Goal: Task Accomplishment & Management: Complete application form

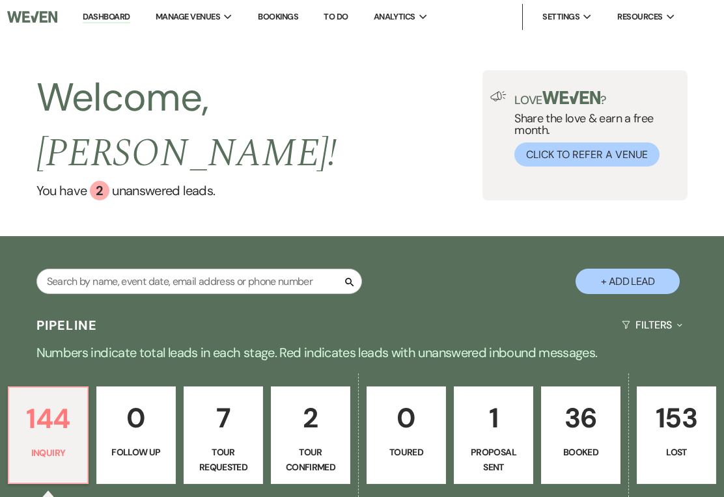
click at [47, 397] on p "144" at bounding box center [48, 419] width 62 height 44
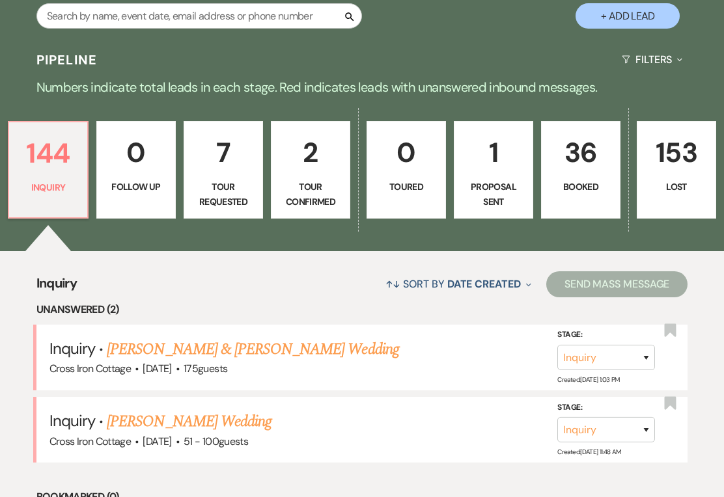
scroll to position [265, 0]
click at [210, 410] on link "[PERSON_NAME] Wedding" at bounding box center [189, 421] width 165 height 23
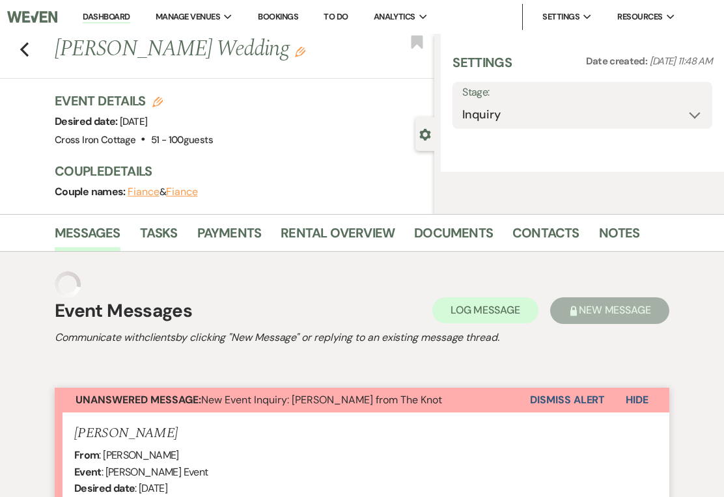
select select "2"
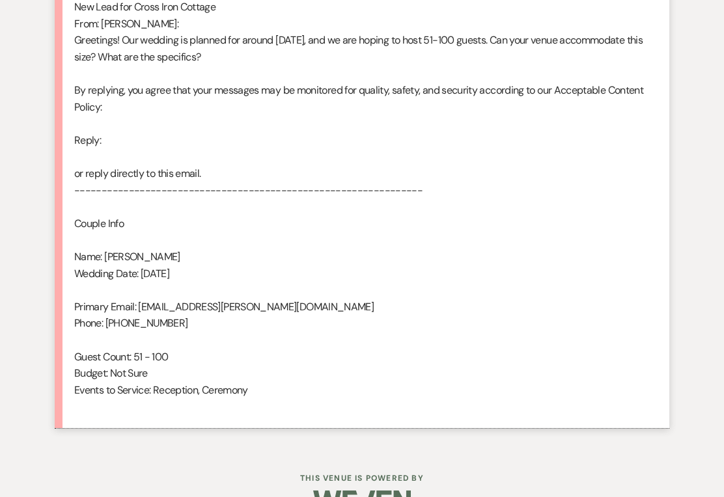
scroll to position [1159, 0]
click at [413, 329] on div "From : [PERSON_NAME] Event : [PERSON_NAME] Event Desired date : [DATE] Anticipa…" at bounding box center [361, 123] width 575 height 583
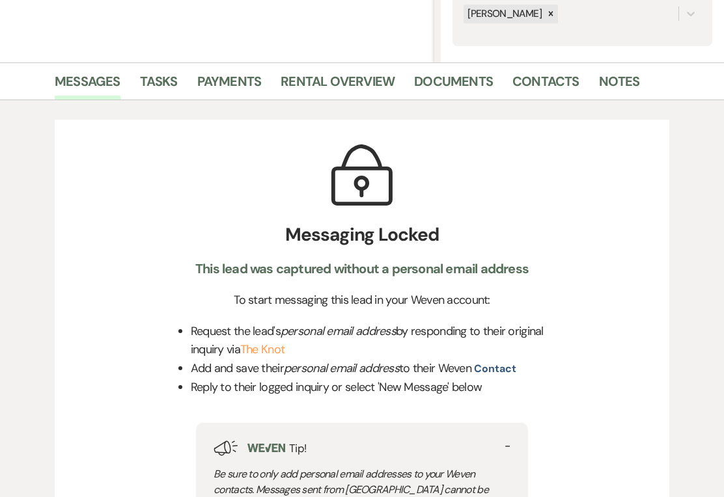
scroll to position [308, 0]
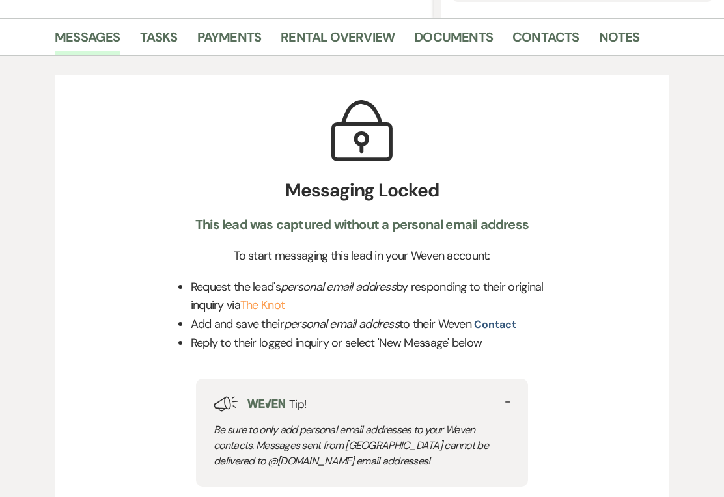
click at [284, 311] on link "The Knot" at bounding box center [262, 306] width 44 height 16
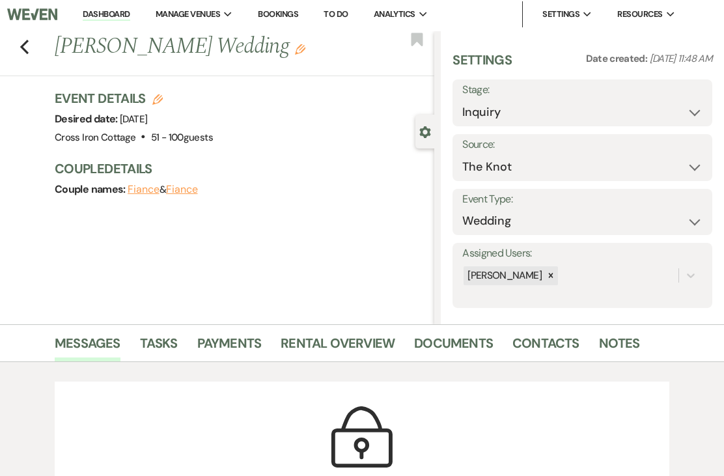
scroll to position [0, 0]
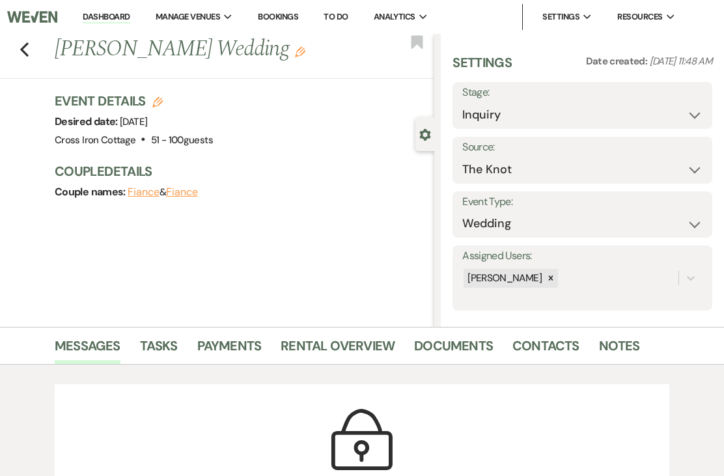
click at [36, 57] on div "Previous [PERSON_NAME] Wedding Edit Bookmark" at bounding box center [213, 56] width 440 height 45
click at [36, 49] on div "Previous [PERSON_NAME] Wedding Edit Bookmark" at bounding box center [213, 56] width 440 height 45
click at [36, 41] on div "Previous [PERSON_NAME] Wedding Edit Bookmark" at bounding box center [213, 56] width 440 height 45
click at [36, 42] on div "Previous [PERSON_NAME] Wedding Edit Bookmark" at bounding box center [213, 56] width 440 height 45
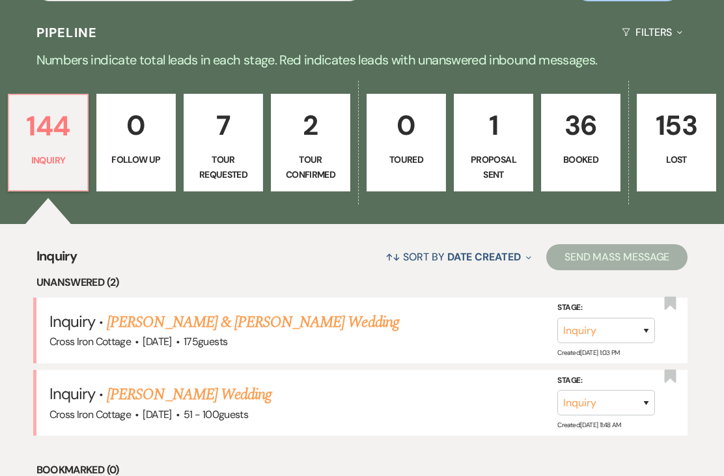
scroll to position [293, 0]
click at [147, 310] on link "[PERSON_NAME] & [PERSON_NAME] Wedding" at bounding box center [252, 321] width 291 height 23
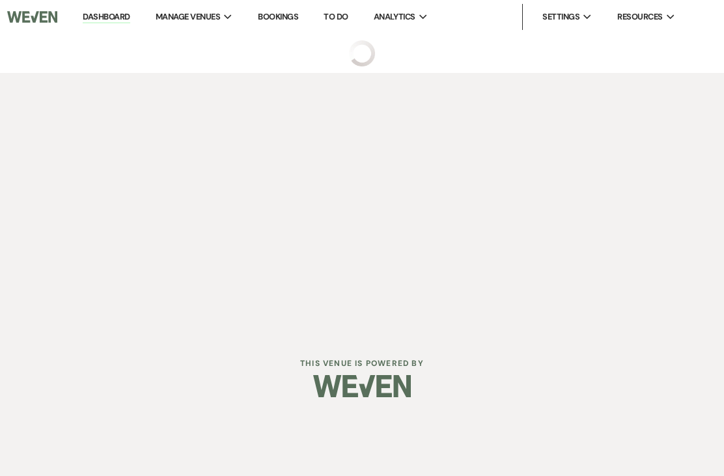
select select "5"
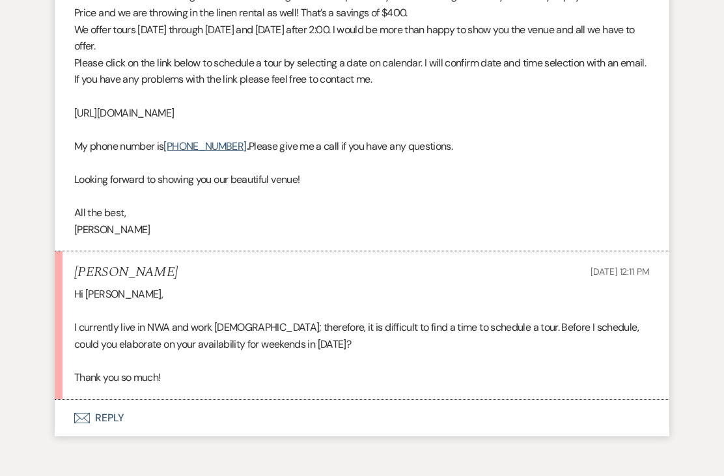
scroll to position [1192, 0]
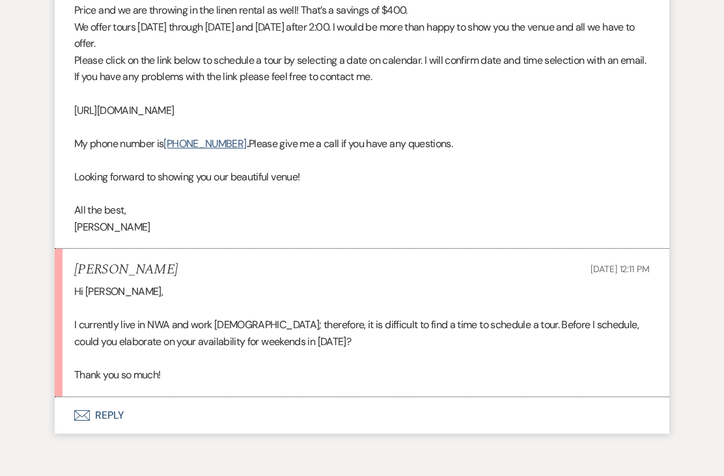
click at [120, 397] on button "Envelope Reply" at bounding box center [362, 415] width 614 height 36
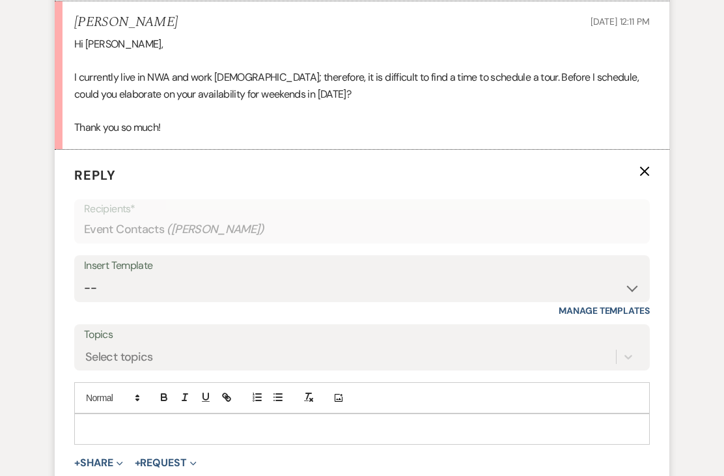
scroll to position [1439, 0]
click at [623, 275] on select "-- Weven Planning Portal Introduction (Booked Events) Initial Inquiry Response …" at bounding box center [362, 287] width 556 height 25
select select "5203"
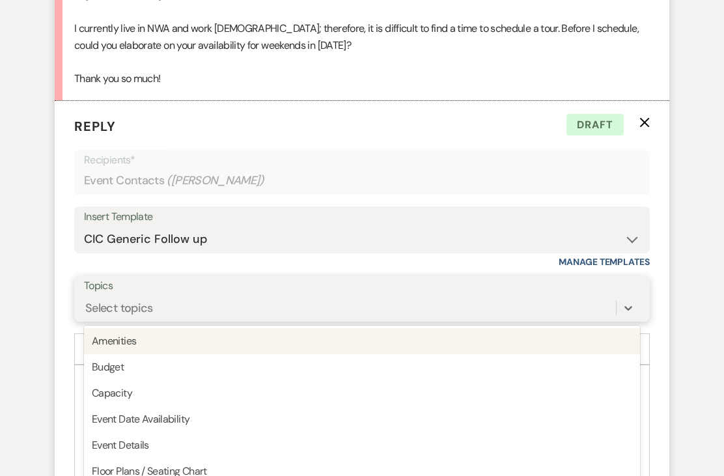
scroll to position [1487, 0]
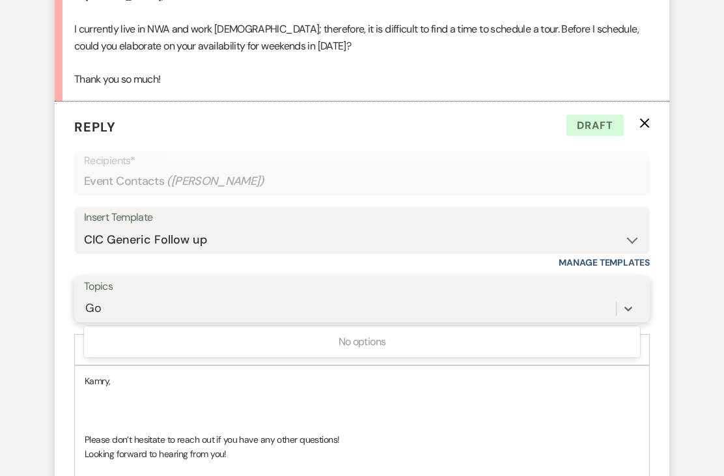
type input "G"
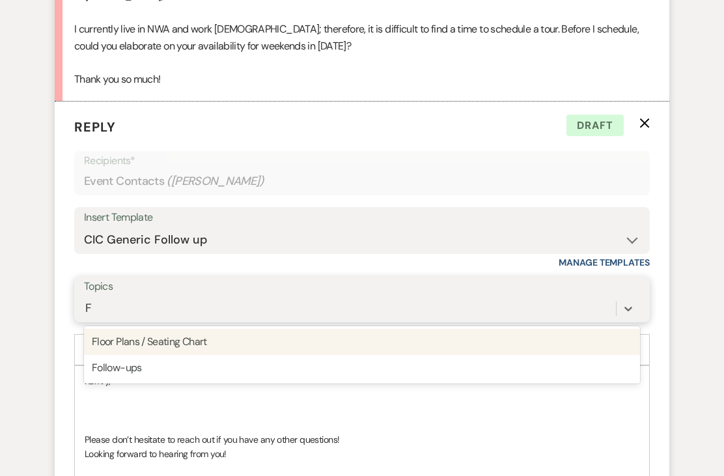
click at [254, 355] on div "Follow-ups" at bounding box center [362, 368] width 556 height 26
type input "F"
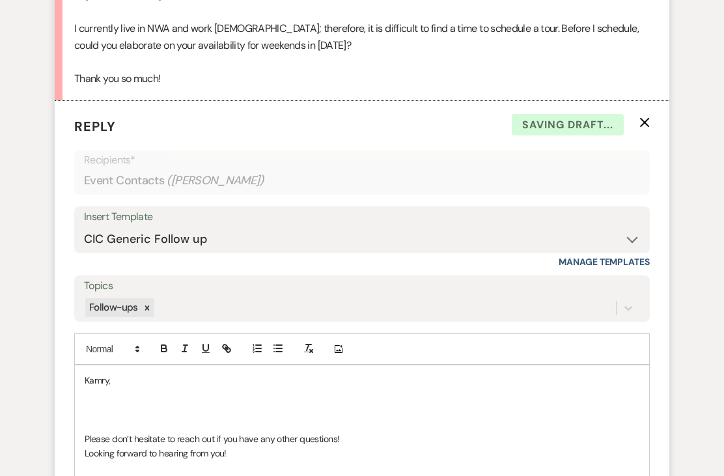
click at [209, 388] on p at bounding box center [362, 395] width 554 height 14
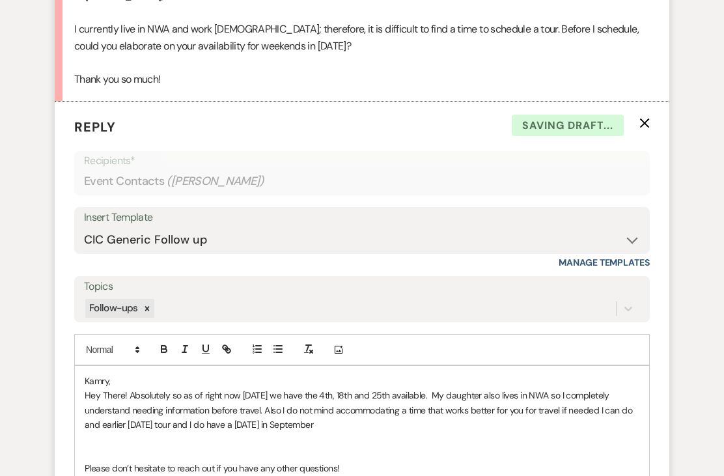
click at [271, 406] on p "Hey There! Absolutely so as of right now [DATE] we have the 4th, 18th and 25th …" at bounding box center [362, 410] width 554 height 44
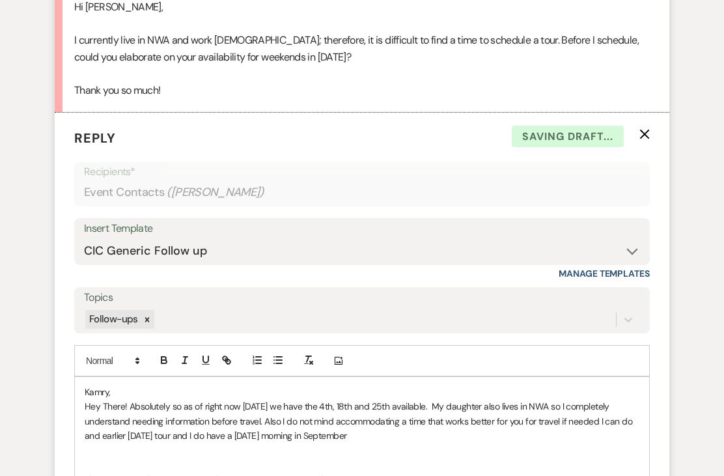
click at [353, 416] on p "Hey There! Absolutely so as of right now [DATE] we have the 4th, 18th and 25th …" at bounding box center [362, 421] width 554 height 44
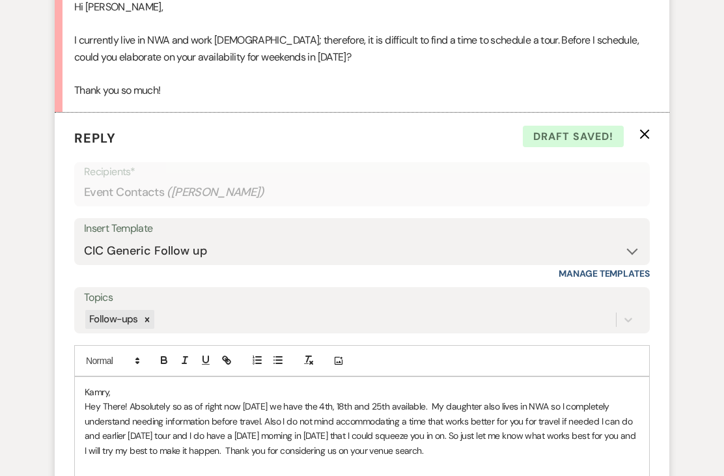
click at [330, 472] on p at bounding box center [362, 479] width 554 height 14
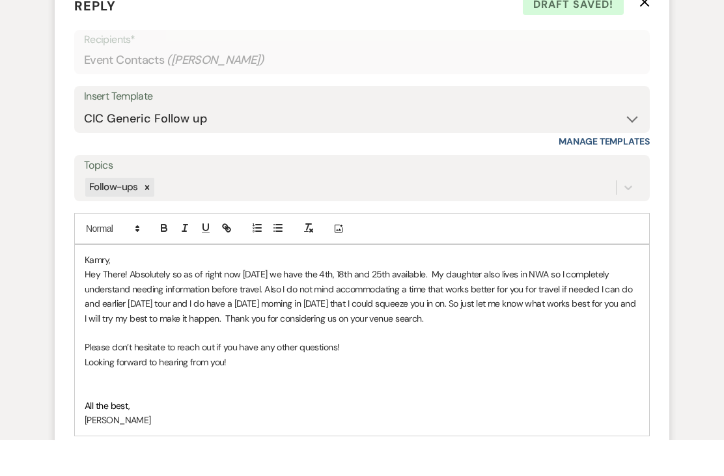
scroll to position [1575, 0]
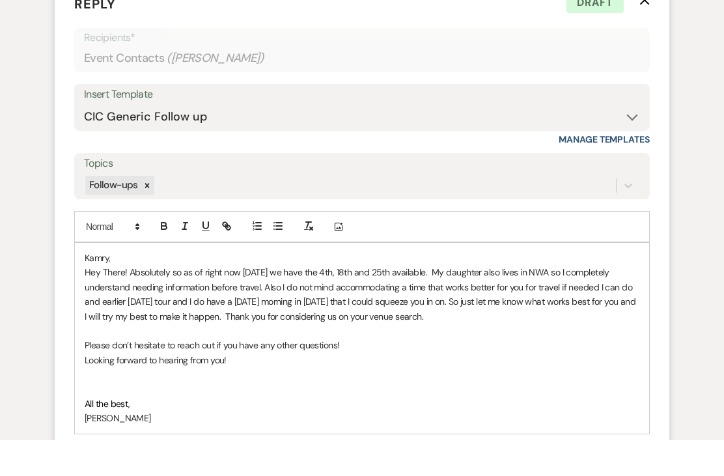
click at [160, 446] on p "[PERSON_NAME]" at bounding box center [362, 453] width 554 height 14
click at [118, 403] on p at bounding box center [362, 410] width 554 height 14
click at [200, 301] on p "Hey There! Absolutely so as of right now [DATE] we have the 4th, 18th and 25th …" at bounding box center [362, 330] width 554 height 59
click at [526, 359] on p at bounding box center [362, 366] width 554 height 14
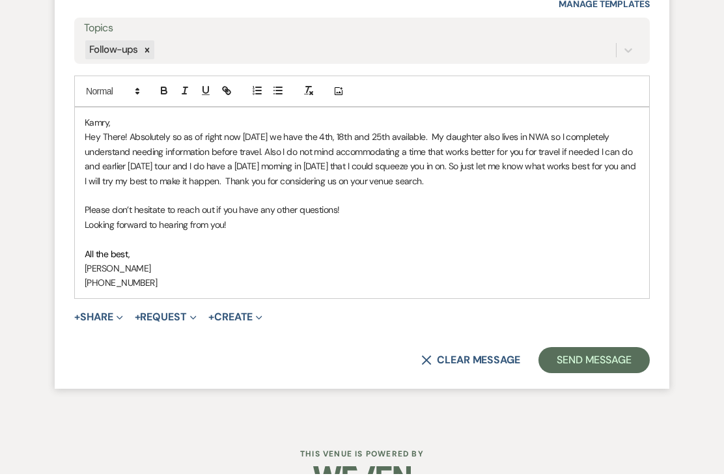
scroll to position [1748, 0]
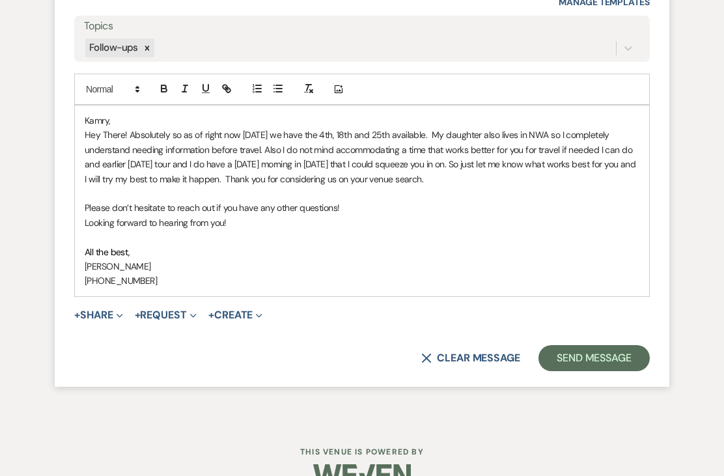
click at [498, 148] on p "Hey There! Absolutely so as of right now [DATE] we have the 4th, 18th and 25th …" at bounding box center [362, 157] width 554 height 59
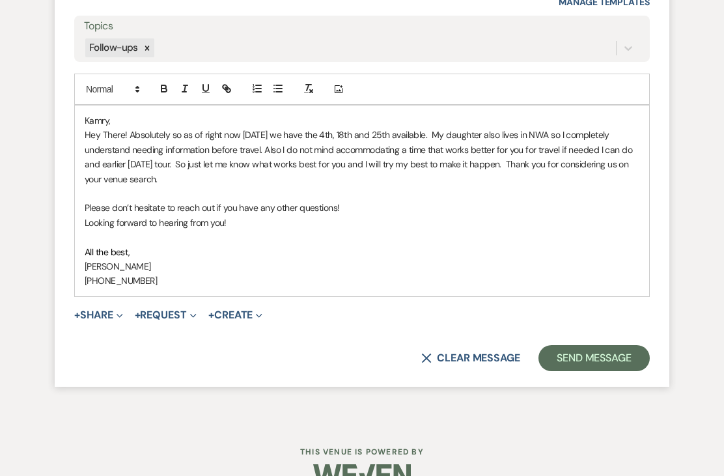
click at [623, 345] on button "Send Message" at bounding box center [593, 358] width 111 height 26
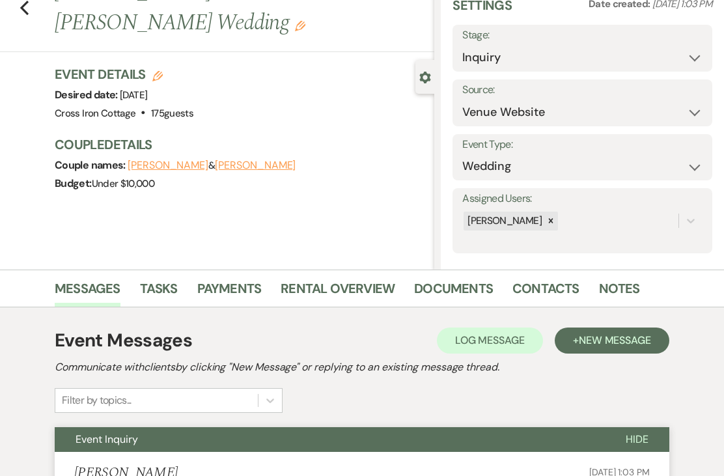
scroll to position [0, 0]
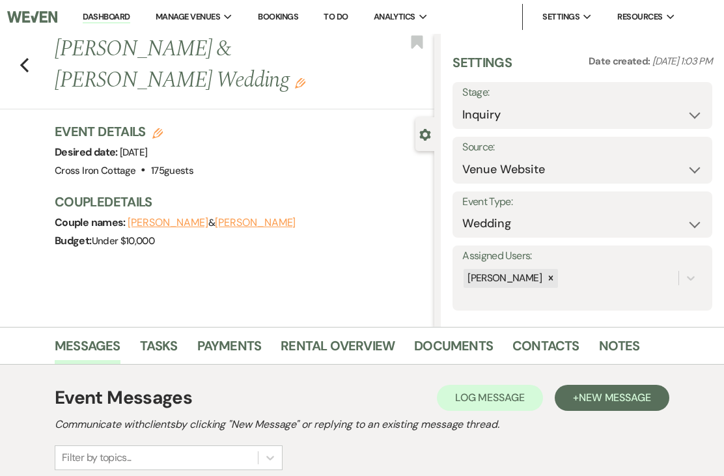
click at [37, 67] on div "Previous [PERSON_NAME] & [PERSON_NAME] Wedding Edit Bookmark" at bounding box center [213, 71] width 440 height 75
click at [36, 64] on div "Previous [PERSON_NAME] & [PERSON_NAME] Wedding Edit Bookmark" at bounding box center [213, 71] width 440 height 75
click at [37, 61] on div "Previous [PERSON_NAME] & [PERSON_NAME] Wedding Edit Bookmark" at bounding box center [213, 71] width 440 height 75
click at [37, 63] on div "Previous [PERSON_NAME] & [PERSON_NAME] Wedding Edit Bookmark" at bounding box center [213, 71] width 440 height 75
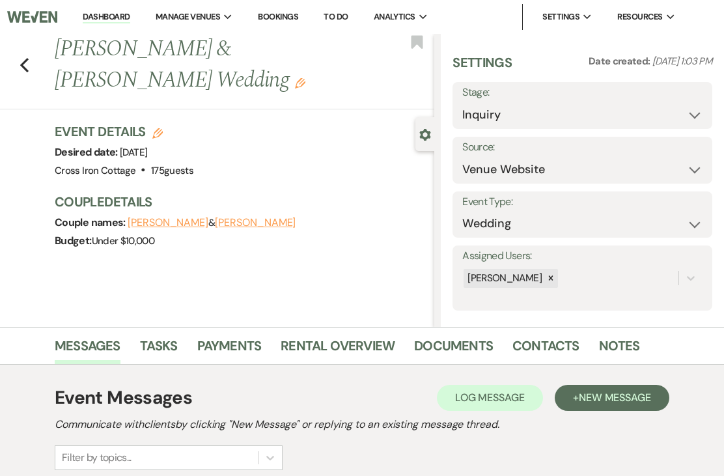
click at [37, 67] on div "Previous [PERSON_NAME] & [PERSON_NAME] Wedding Edit Bookmark" at bounding box center [213, 71] width 440 height 75
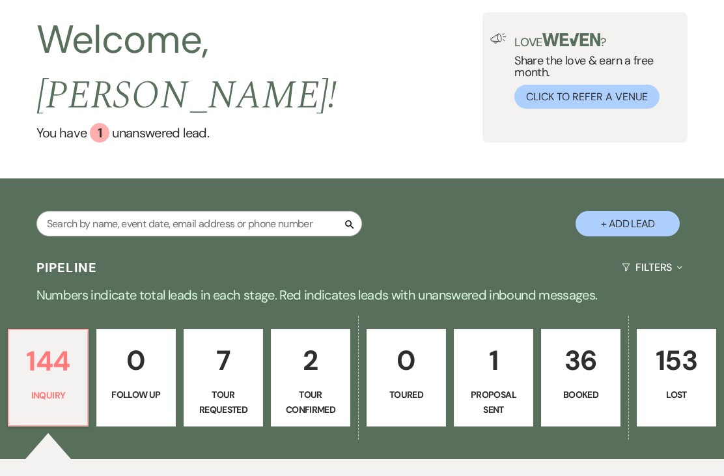
scroll to position [57, 0]
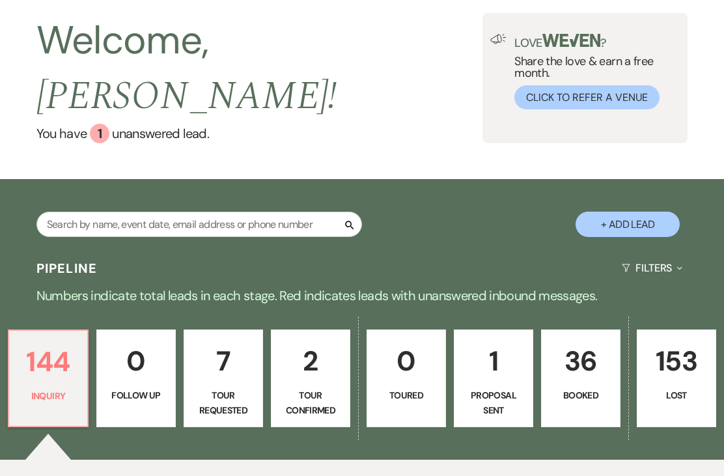
click at [623, 212] on button "+ Add Lead" at bounding box center [627, 224] width 104 height 25
select select "771"
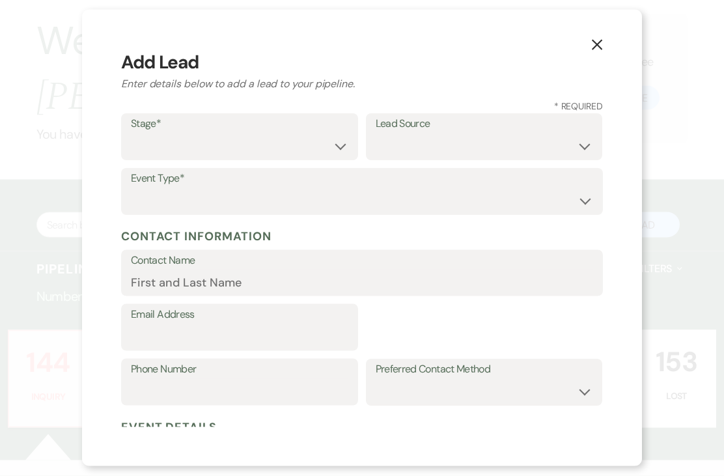
scroll to position [57, 0]
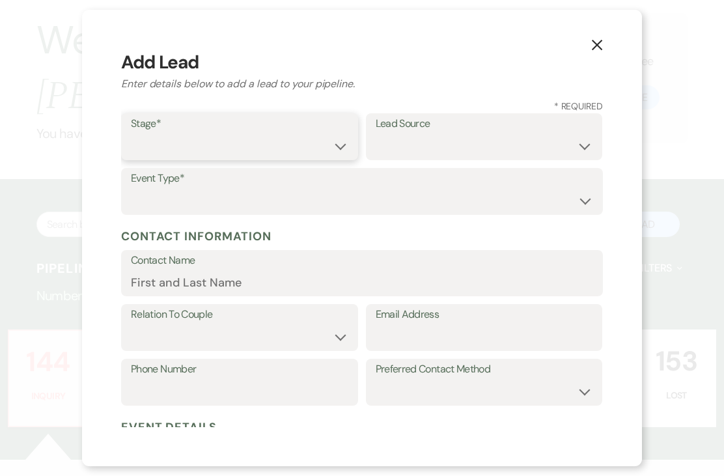
click at [334, 137] on select "Inquiry Follow Up Tour Requested Tour Confirmed Toured Proposal Sent Booked Lost" at bounding box center [239, 145] width 217 height 25
select select "7"
click at [447, 133] on select "Weven Venue Website Instagram Facebook Pinterest Google The Knot Wedding Wire H…" at bounding box center [483, 145] width 217 height 25
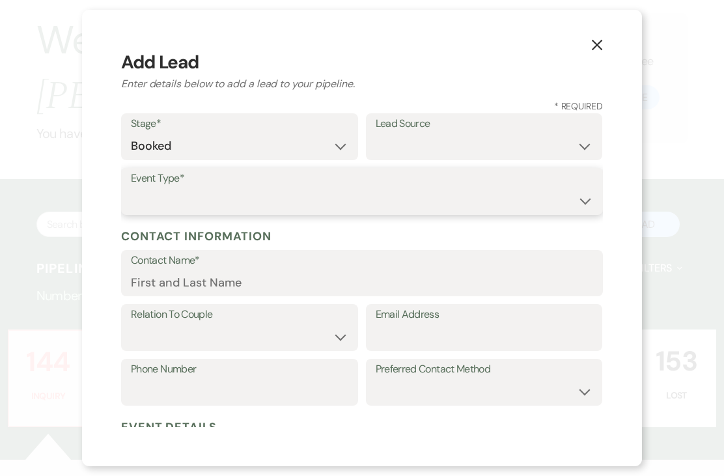
click at [308, 188] on select "Wedding Anniversary Party Baby Shower Bachelorette / Bachelor Party Birthday Pa…" at bounding box center [362, 200] width 462 height 25
select select "13"
click at [465, 188] on input "Other Type*" at bounding box center [483, 200] width 217 height 25
type input "R"
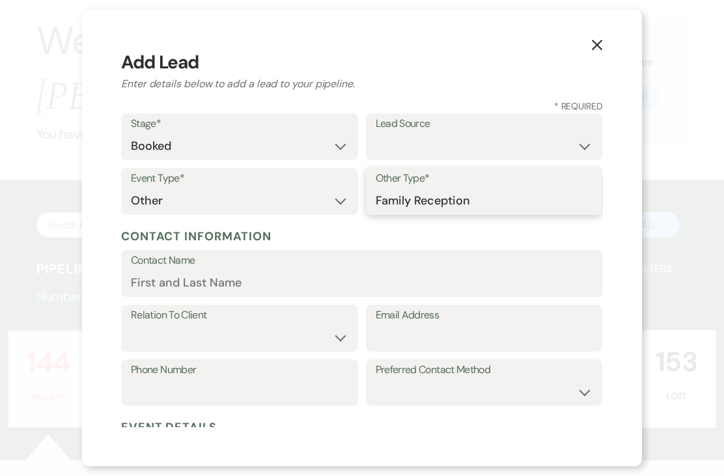
type input "Family Reception"
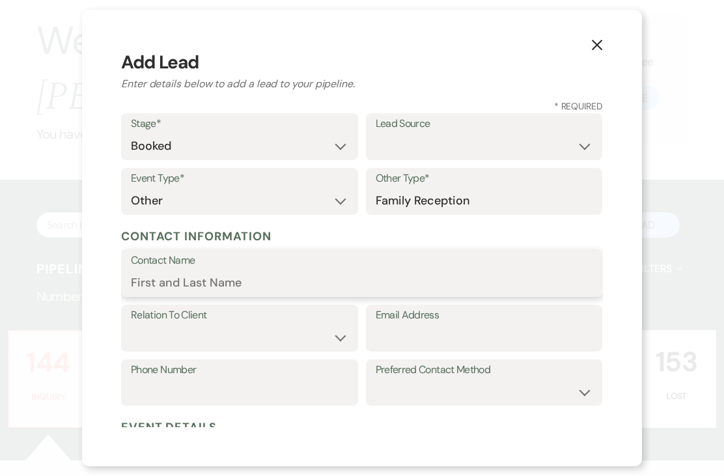
click at [420, 271] on input "Contact Name" at bounding box center [362, 282] width 462 height 25
type input "[PERSON_NAME]/[PERSON_NAME]"
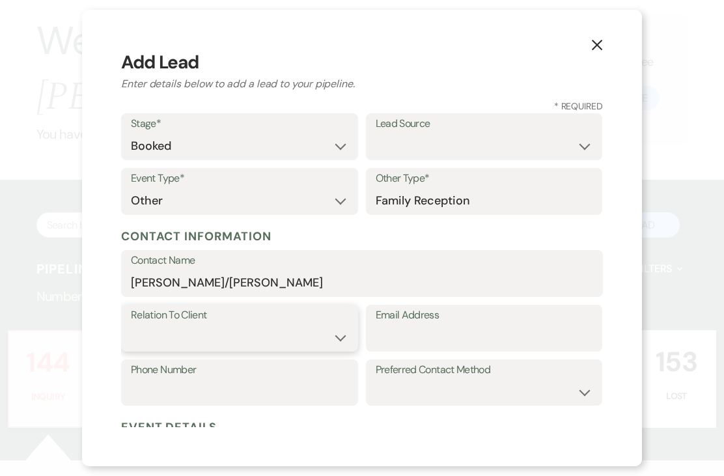
click at [330, 325] on select "Client Event Planner Parent of Client Family Member Friend Other" at bounding box center [239, 337] width 217 height 25
select select "1"
click at [493, 326] on input "Email Address" at bounding box center [483, 337] width 217 height 25
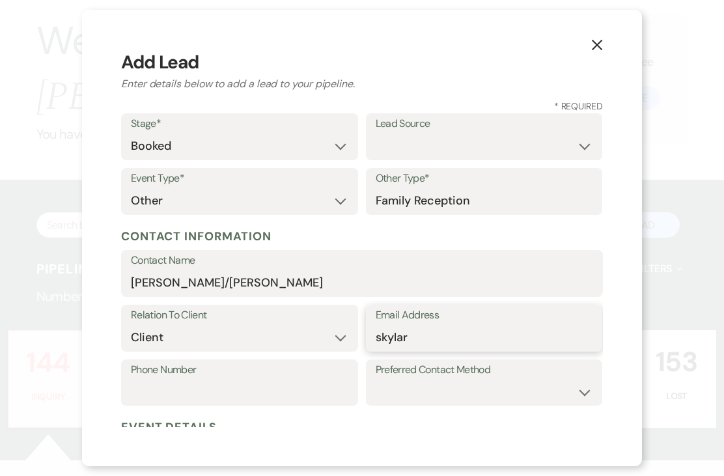
type input "skylar"
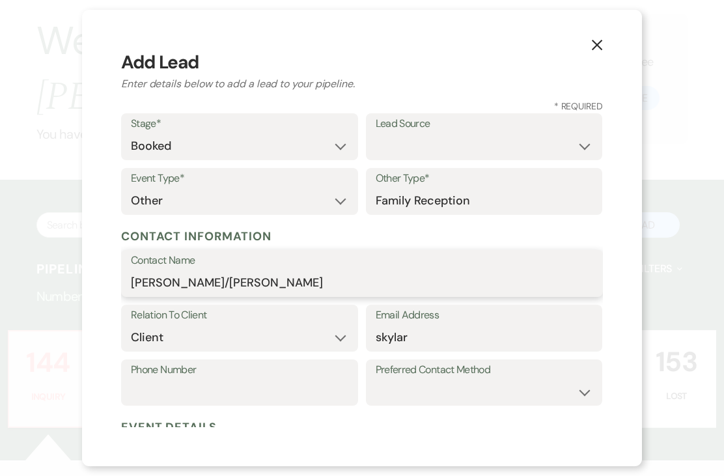
click at [156, 273] on input "[PERSON_NAME]/[PERSON_NAME]" at bounding box center [362, 282] width 462 height 25
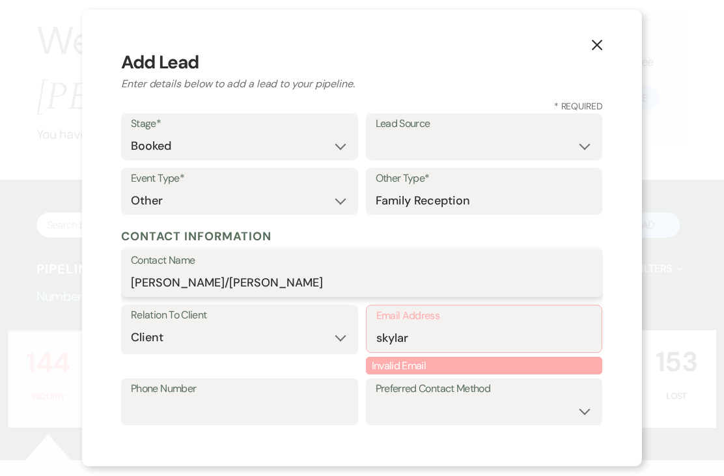
type input "[PERSON_NAME]/[PERSON_NAME]"
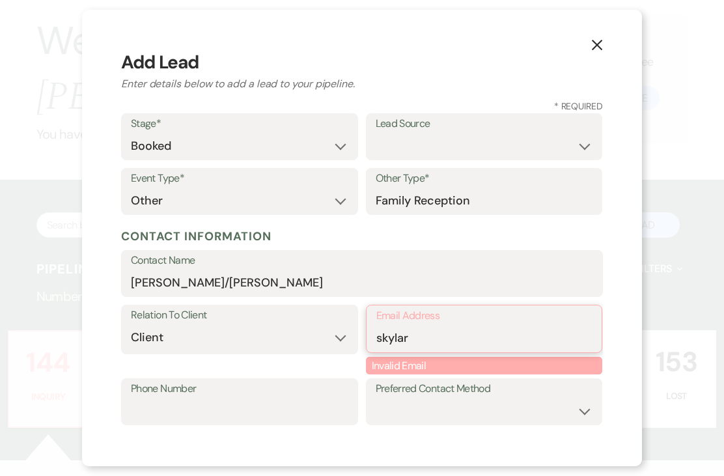
click at [467, 332] on input "skylar" at bounding box center [484, 337] width 216 height 25
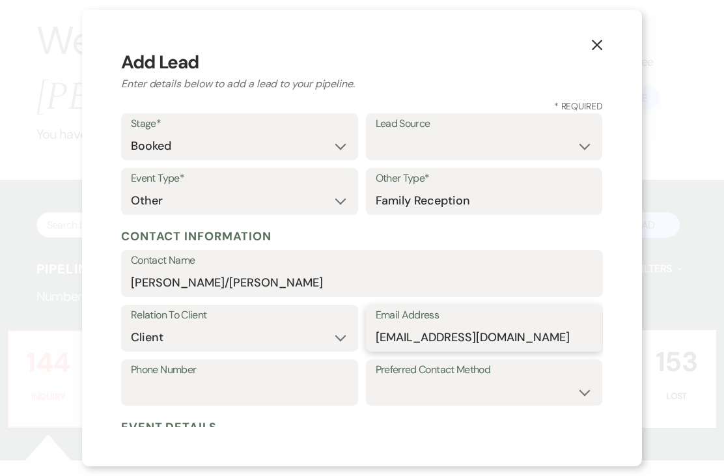
type input "[EMAIL_ADDRESS][DOMAIN_NAME]"
click at [217, 379] on input "Phone Number" at bounding box center [239, 391] width 217 height 25
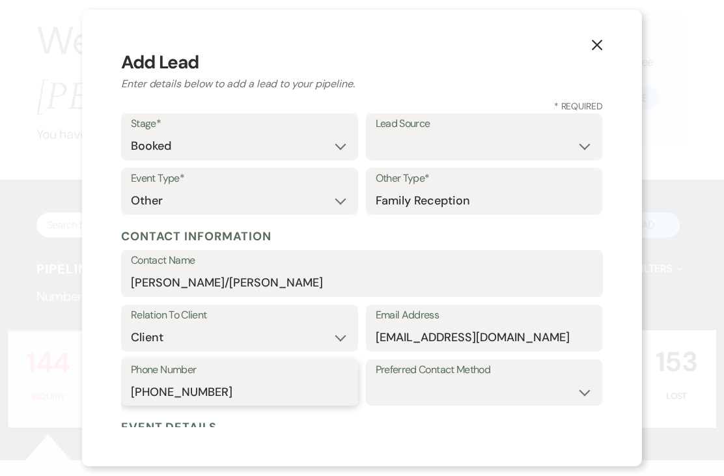
type input "[PHONE_NUMBER]"
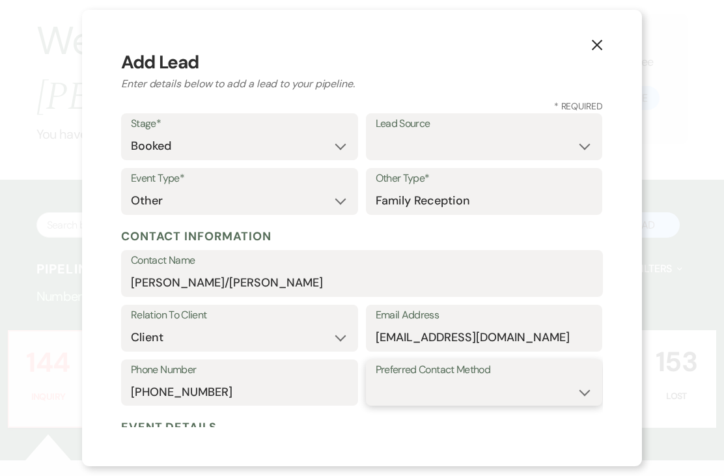
click at [572, 379] on select "Email Phone Text" at bounding box center [483, 391] width 217 height 25
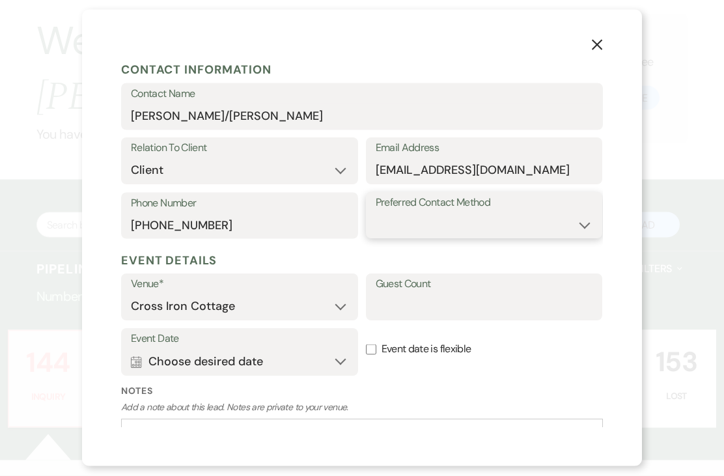
scroll to position [190, 0]
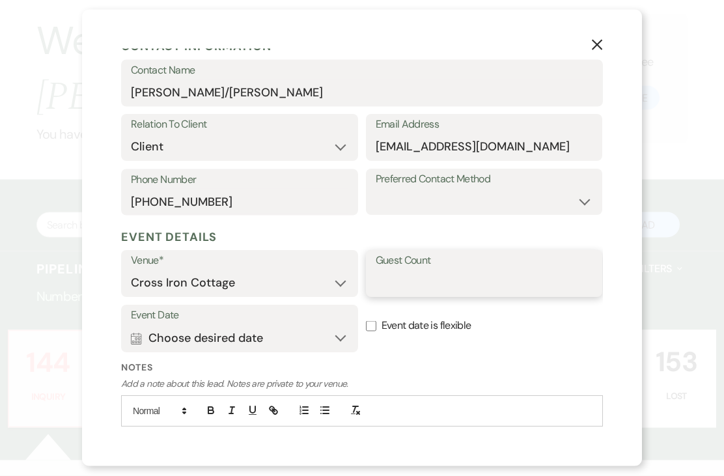
click at [530, 271] on input "Guest Count" at bounding box center [483, 283] width 217 height 25
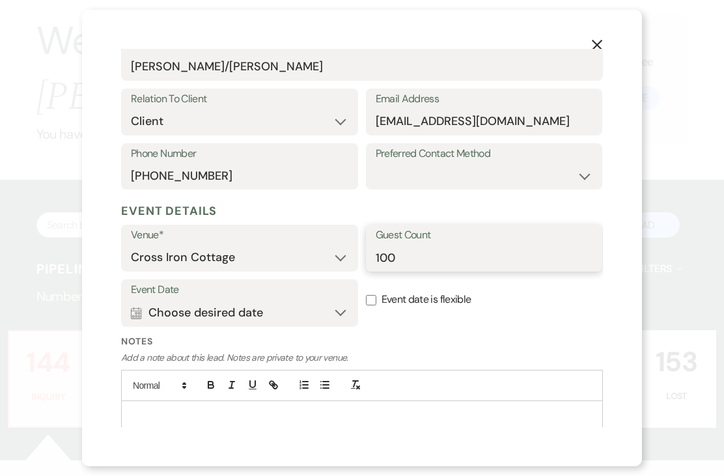
scroll to position [215, 0]
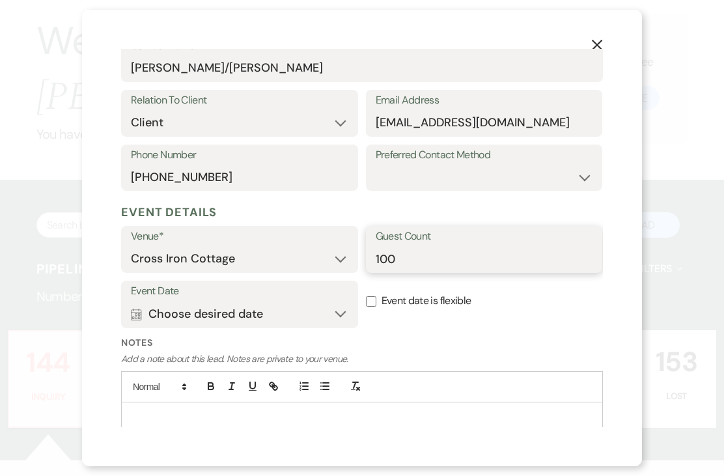
type input "100"
click at [332, 301] on button "Calendar Choose desired date Expand" at bounding box center [239, 314] width 217 height 26
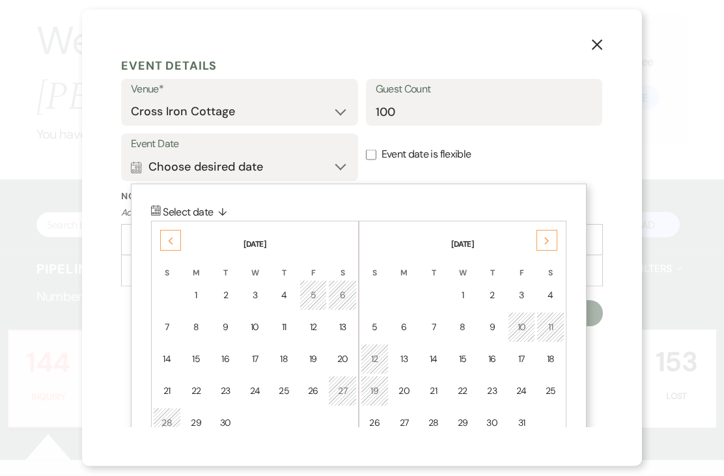
scroll to position [57, 0]
click at [342, 321] on div "13" at bounding box center [342, 328] width 12 height 14
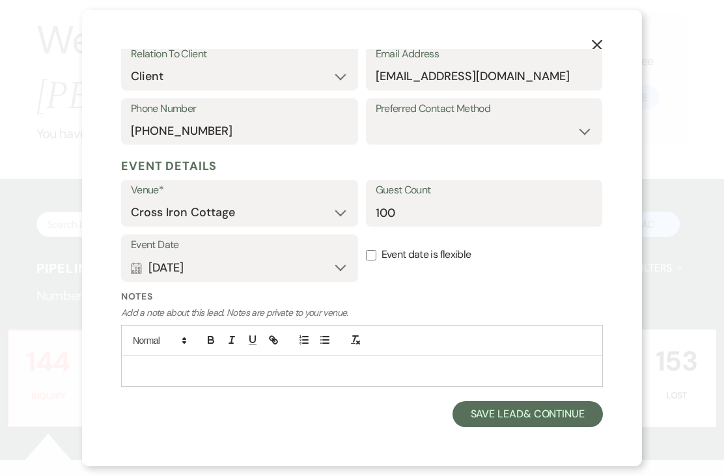
scroll to position [215, 0]
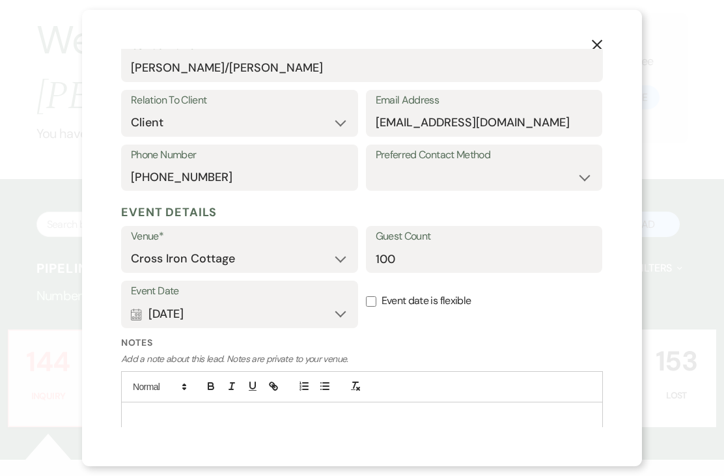
click at [306, 402] on div at bounding box center [362, 417] width 480 height 30
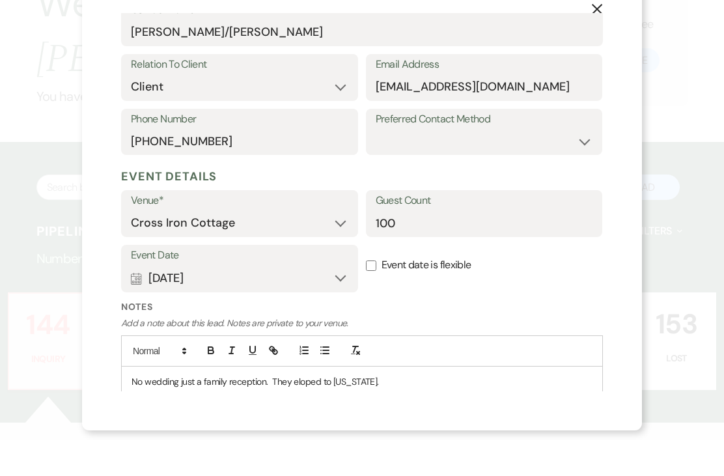
scroll to position [82, 0]
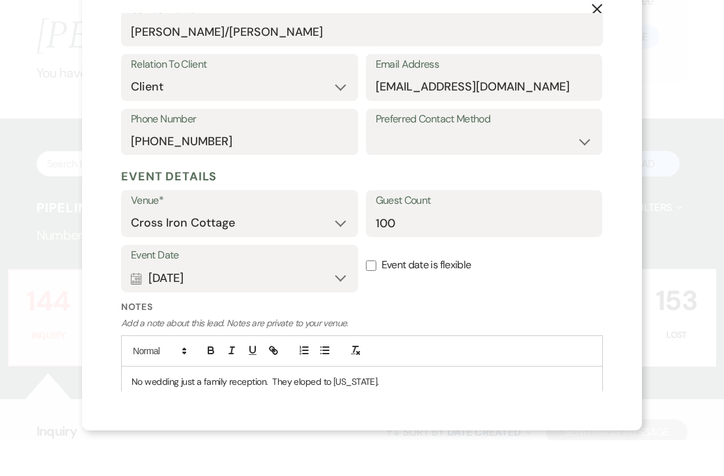
click at [540, 447] on button "Save Lead & Continue" at bounding box center [527, 460] width 150 height 26
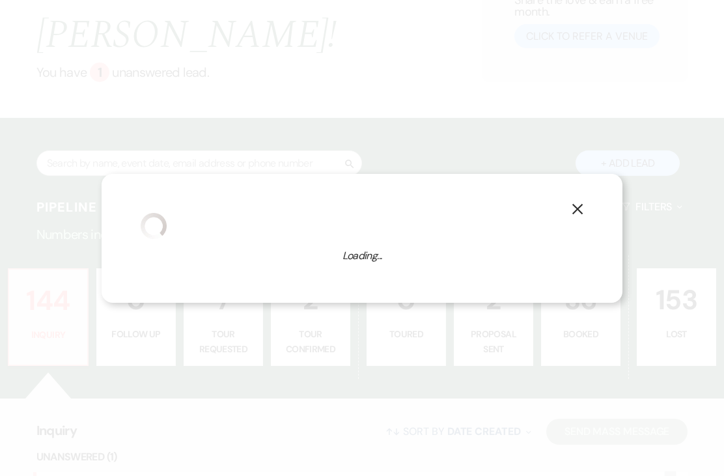
select select "13"
select select "771"
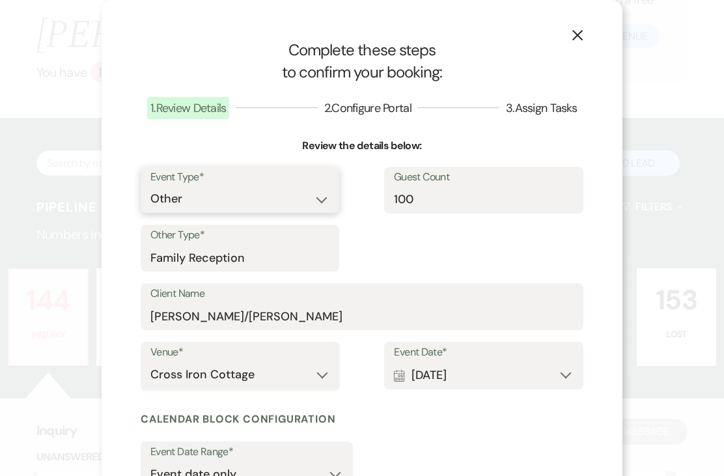
click at [319, 201] on select "Wedding Anniversary Party Baby Shower Bachelorette / Bachelor Party Birthday Pa…" at bounding box center [239, 198] width 179 height 25
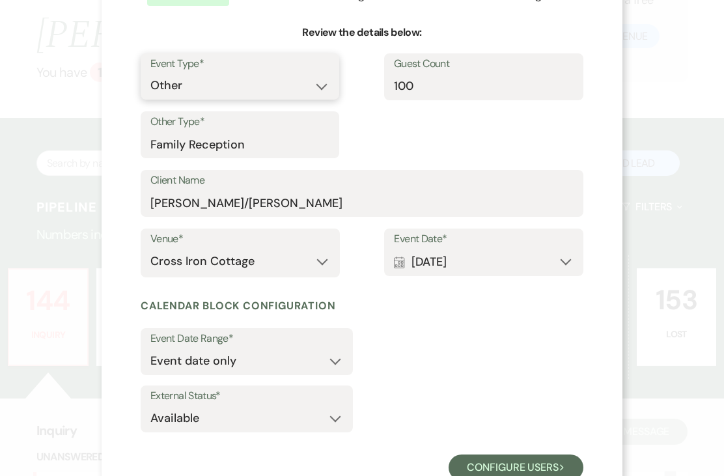
scroll to position [112, 0]
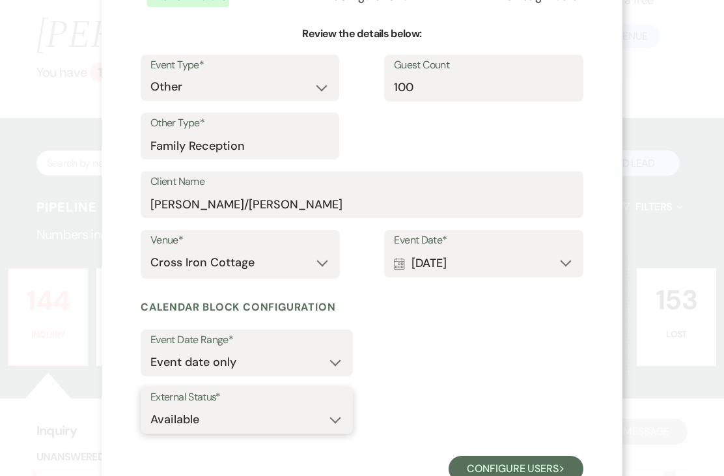
click at [319, 408] on select "Available Unavailable" at bounding box center [246, 419] width 193 height 25
select select "false"
click at [521, 478] on button "Configure users Next" at bounding box center [515, 468] width 135 height 26
click at [524, 482] on div "X Complete these steps to confirm your booking: 1 . Review Details 2 . Configur…" at bounding box center [361, 204] width 521 height 632
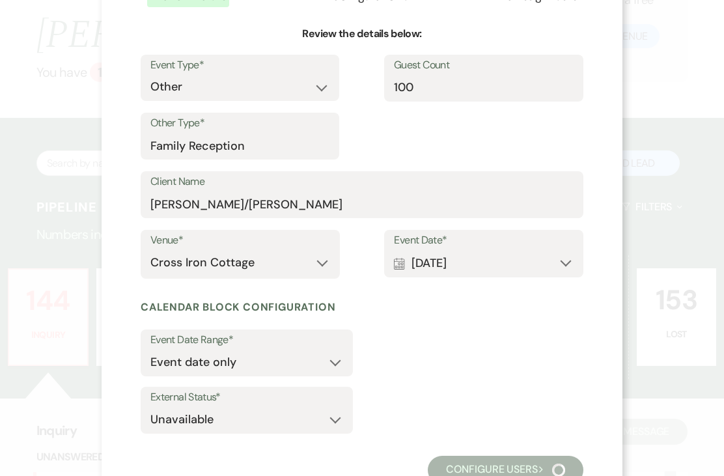
scroll to position [20, 0]
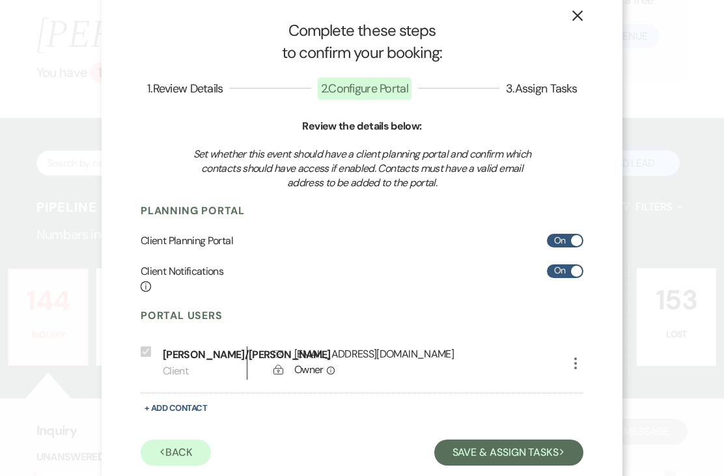
click at [517, 465] on button "Save & Assign Tasks Next" at bounding box center [508, 452] width 149 height 26
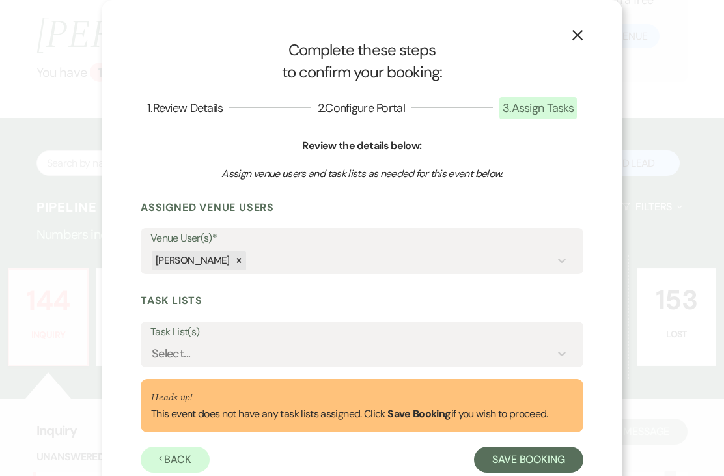
click at [555, 341] on label "Task List(s)" at bounding box center [361, 332] width 423 height 19
click at [153, 345] on input "Task List(s)" at bounding box center [152, 354] width 1 height 18
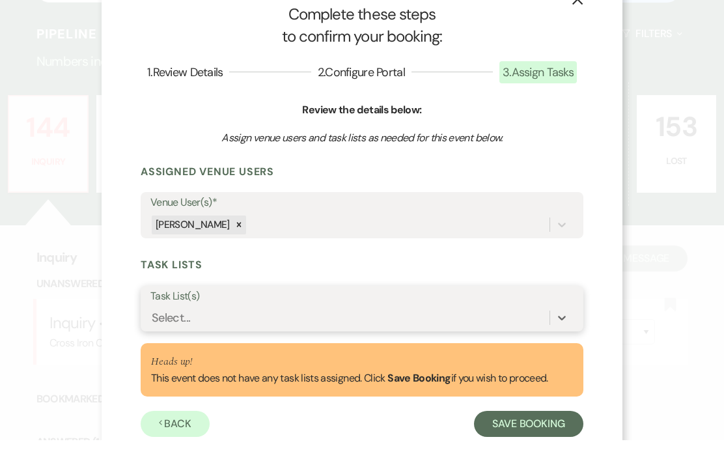
scroll to position [261, 0]
click at [185, 446] on button "Previous Back" at bounding box center [175, 459] width 69 height 26
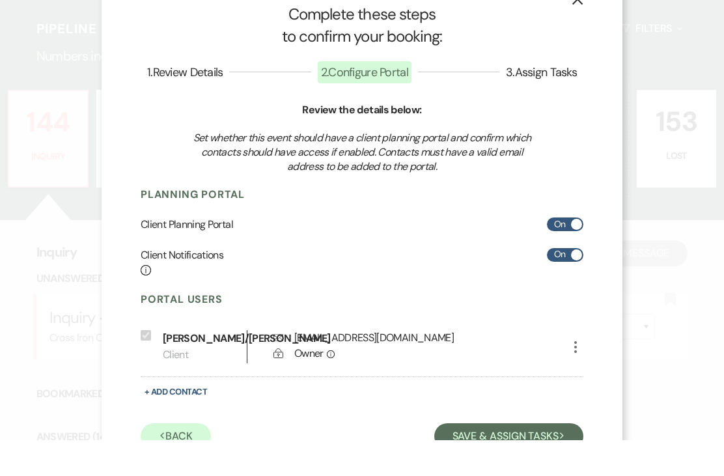
scroll to position [297, 0]
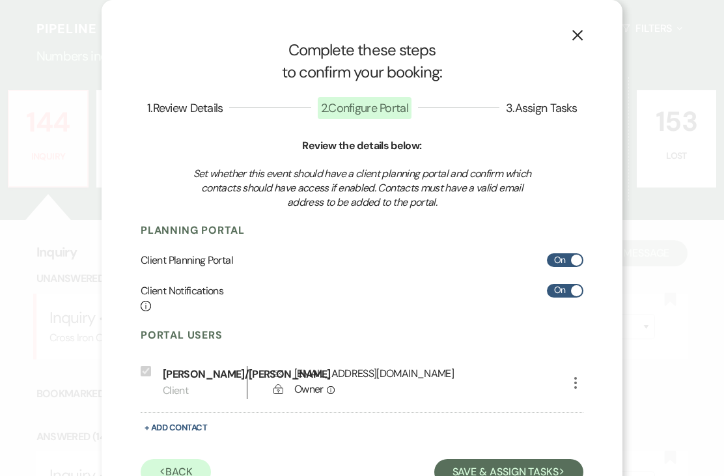
click at [188, 435] on button "+ Add Contact" at bounding box center [176, 427] width 70 height 16
select select "6"
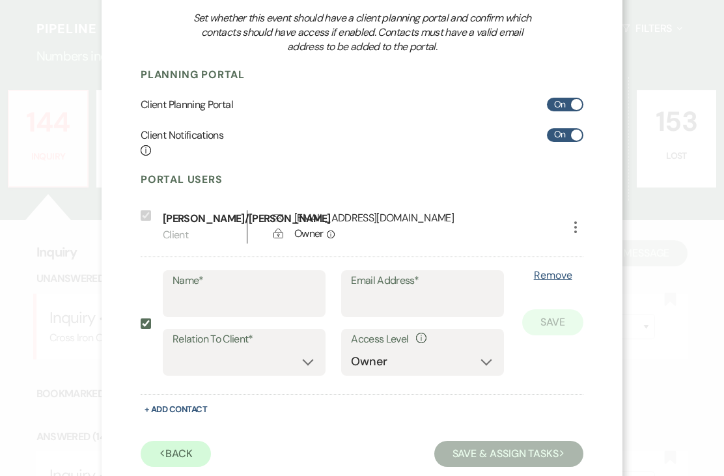
click at [182, 463] on button "Previous Back" at bounding box center [176, 453] width 70 height 26
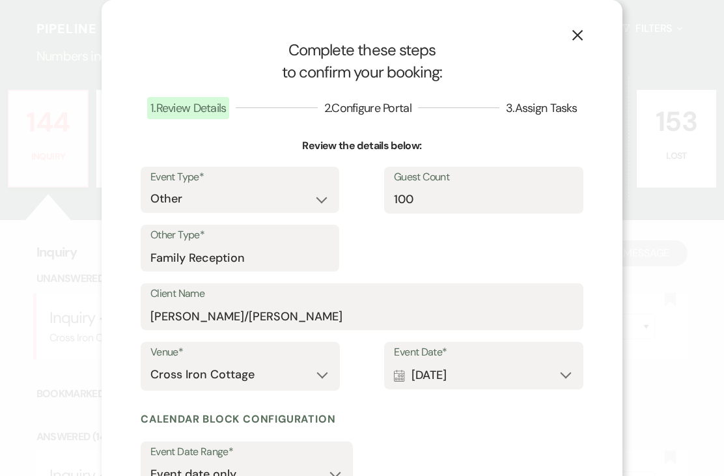
scroll to position [0, 0]
click at [583, 31] on button "X" at bounding box center [577, 35] width 90 height 70
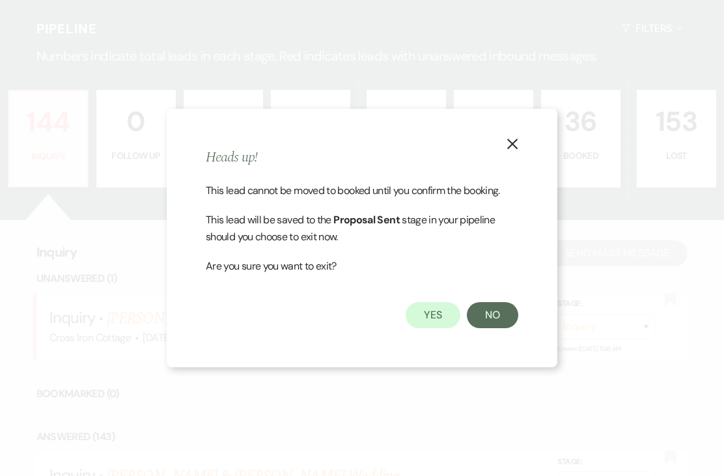
click at [436, 328] on button "Yes" at bounding box center [432, 315] width 55 height 26
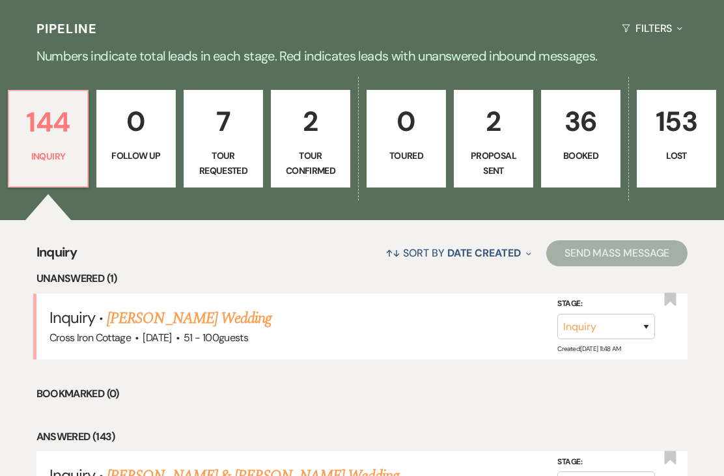
click at [497, 148] on p "Proposal Sent" at bounding box center [493, 162] width 62 height 29
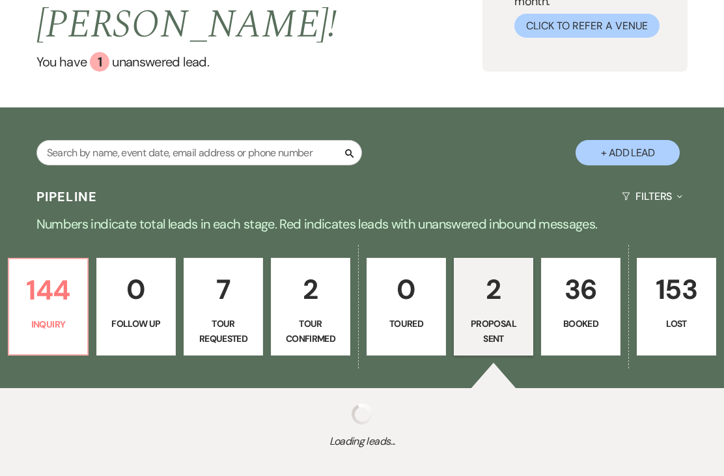
select select "6"
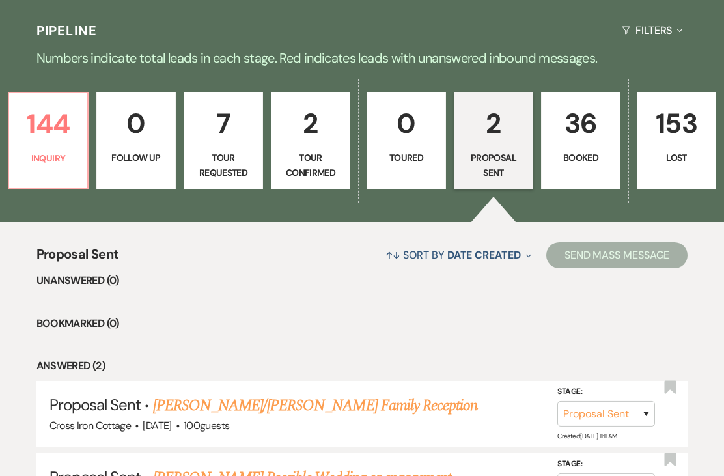
scroll to position [366, 0]
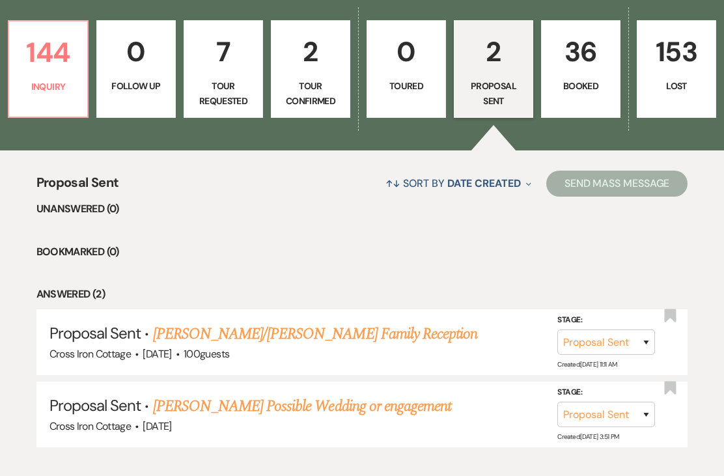
click at [317, 322] on link "[PERSON_NAME]/[PERSON_NAME] Family Reception" at bounding box center [315, 333] width 325 height 23
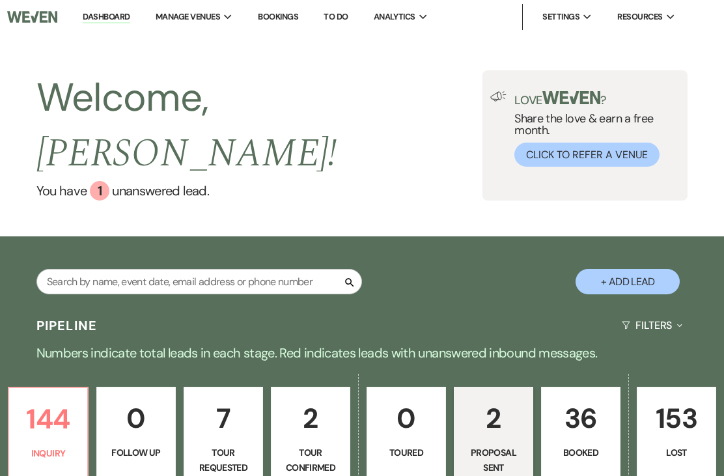
select select "6"
select select "13"
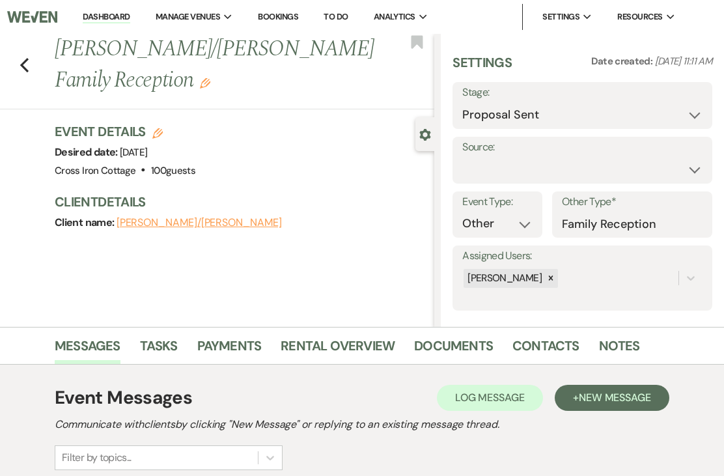
click at [614, 398] on span "New Message" at bounding box center [614, 397] width 72 height 14
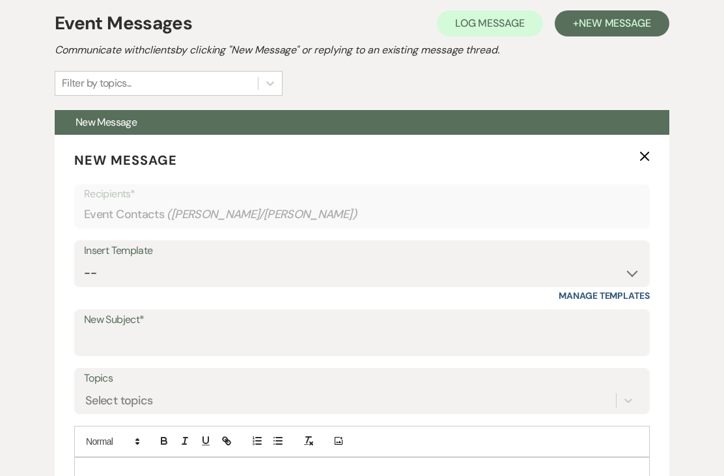
scroll to position [375, 0]
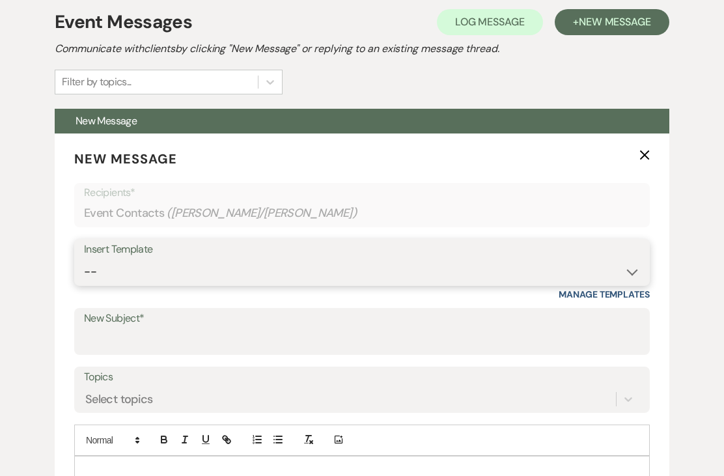
click at [616, 264] on select "-- Weven Planning Portal Introduction (Booked Events) Initial Inquiry Response …" at bounding box center [362, 271] width 556 height 25
select select "6092"
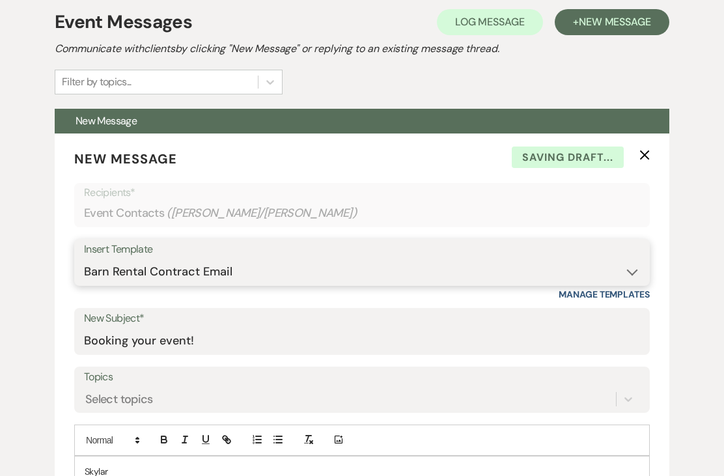
type input "Booking your event!"
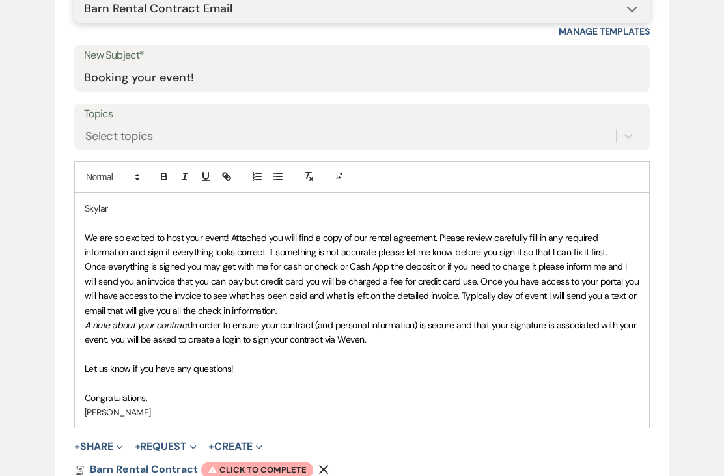
scroll to position [638, 0]
click at [461, 277] on span "Once everything is signed you may get with me for cash or check or Cash App the…" at bounding box center [363, 287] width 556 height 55
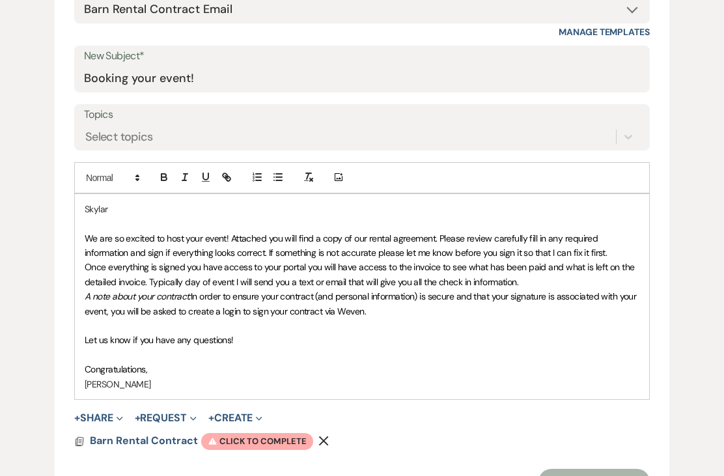
click at [532, 351] on p at bounding box center [362, 354] width 554 height 14
click at [353, 392] on div "Skylar We are so excited to host your event! Attached you will find a copy of o…" at bounding box center [362, 296] width 574 height 205
click at [267, 433] on span "Warning Click to complete" at bounding box center [257, 441] width 112 height 17
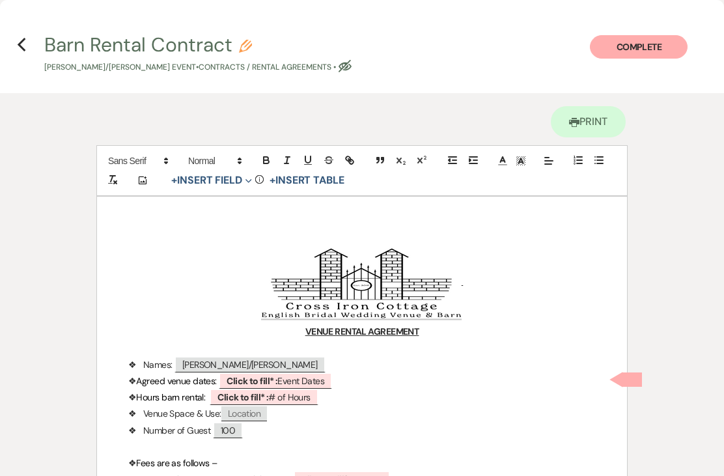
scroll to position [638, 0]
click at [284, 379] on span "Click to fill* : Event Dates" at bounding box center [275, 380] width 113 height 16
select select "owner"
select select "custom_placeholder"
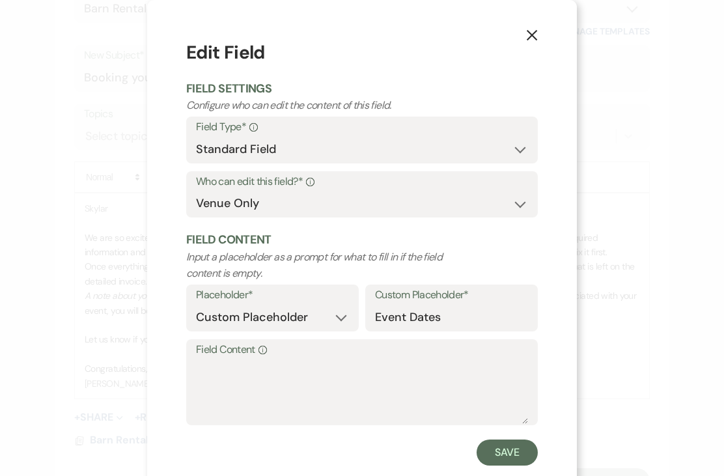
scroll to position [638, 0]
click at [349, 375] on textarea "Field Content Info" at bounding box center [362, 391] width 332 height 65
type textarea "[DATE]"
click at [508, 457] on button "Save" at bounding box center [506, 452] width 61 height 26
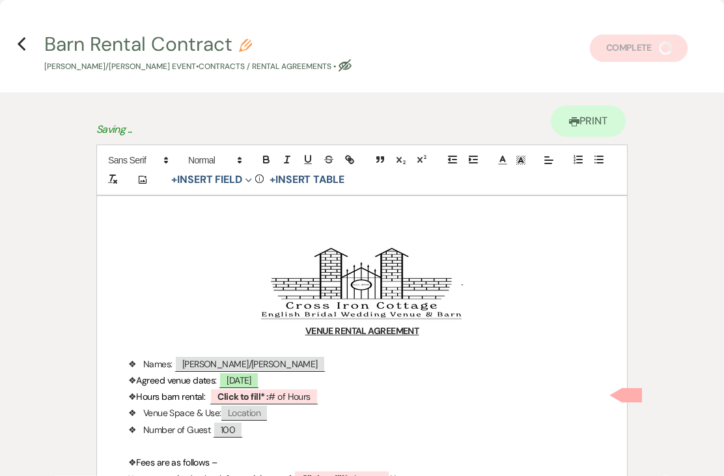
scroll to position [638, 0]
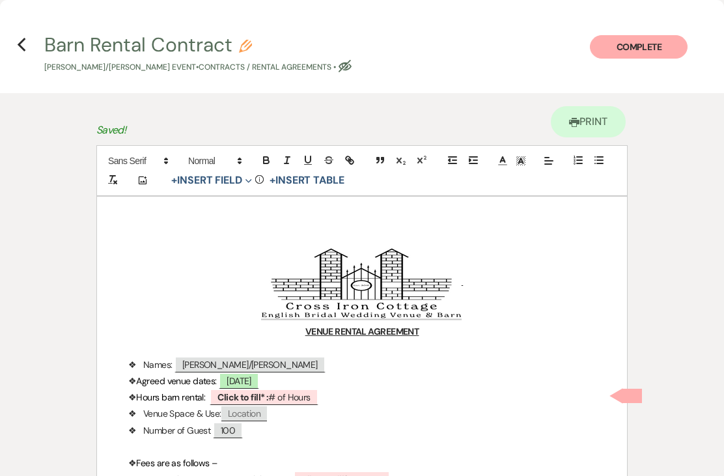
click at [297, 403] on span "Click to fill* : # of Hours" at bounding box center [264, 396] width 108 height 16
select select "owner"
select select "custom_placeholder"
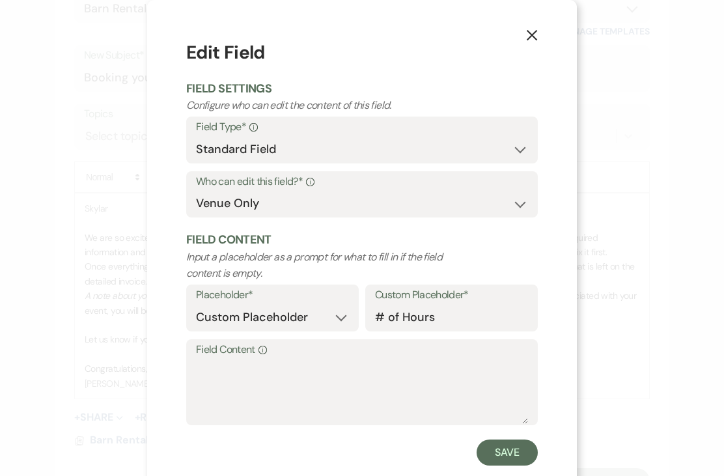
scroll to position [638, 0]
click at [319, 378] on textarea "Field Content Info" at bounding box center [362, 391] width 332 height 65
type textarea "7am-Midnight (17 hours)"
click at [521, 454] on button "Save" at bounding box center [506, 452] width 61 height 26
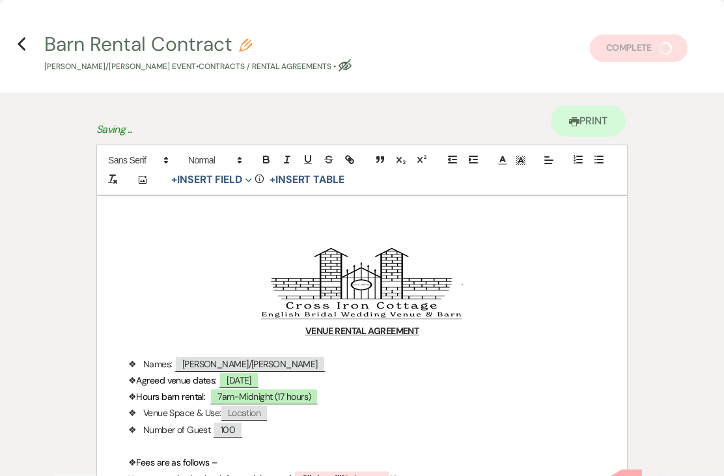
scroll to position [638, 0]
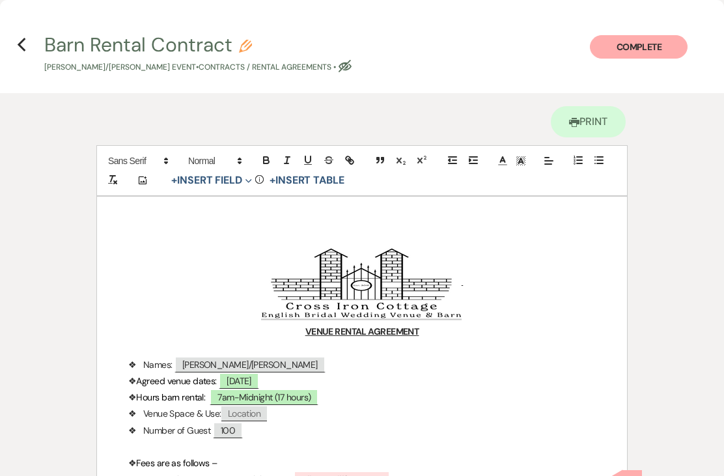
click at [256, 412] on span "Location" at bounding box center [244, 413] width 46 height 15
select select "client"
select select "Location"
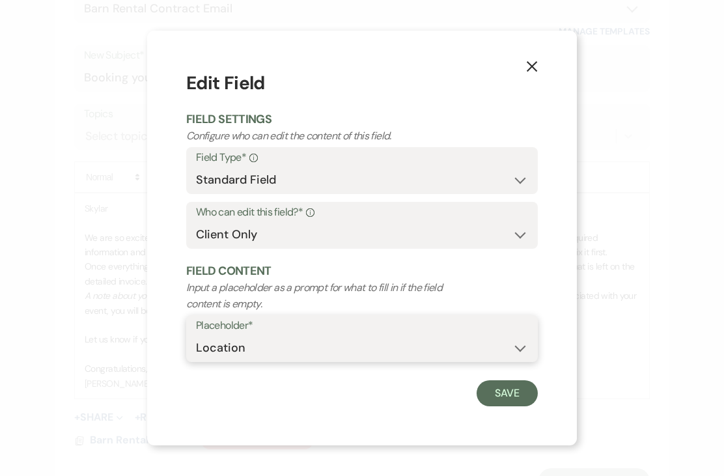
click at [442, 360] on select "Custom Placeholder Date Time Name Location Venue Name Type Number Budget Addres…" at bounding box center [362, 347] width 332 height 25
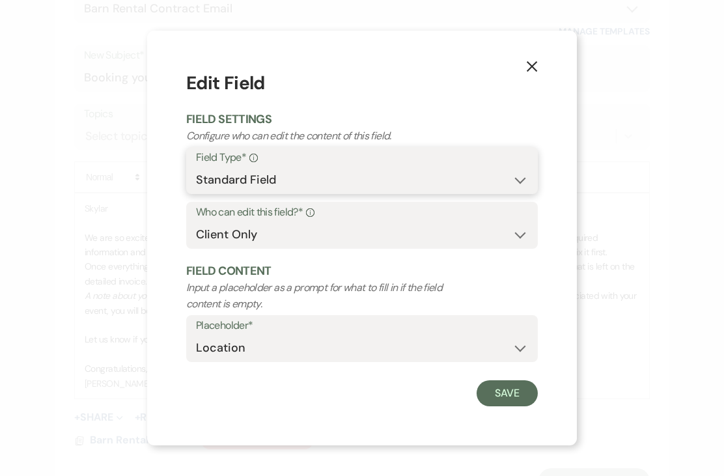
click at [512, 193] on select "Standard Field Smart Field" at bounding box center [362, 179] width 332 height 25
select select "smartCustomField"
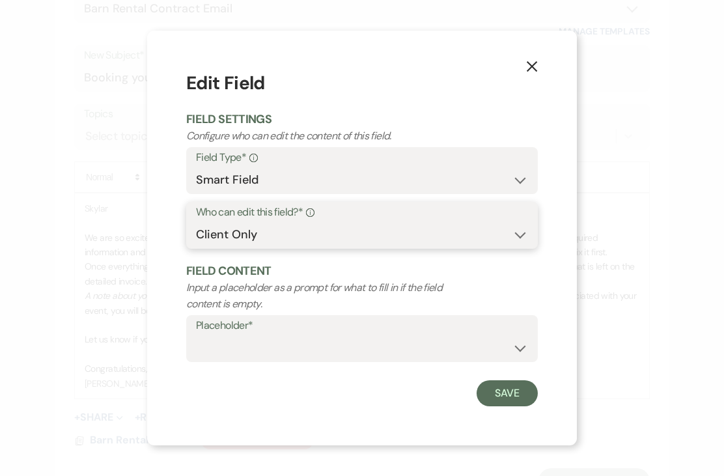
click at [494, 244] on select "Both Venue & Client Client Only Venue Only" at bounding box center [362, 234] width 332 height 25
select select "owner"
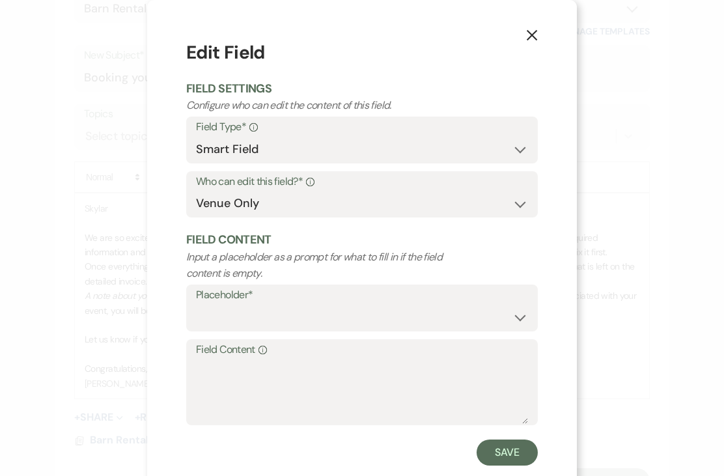
click at [506, 316] on select "{{Event Date}} {{Client Full Name(s)}} {{Client First Name(s)}} {{Venue Name}} …" at bounding box center [362, 316] width 332 height 25
click at [506, 147] on select "Standard Field Smart Field" at bounding box center [362, 149] width 332 height 25
select select "standardCustomField"
click at [518, 315] on select "Custom Placeholder Date Time Name Location Venue Name Type Number Budget Addres…" at bounding box center [362, 316] width 332 height 25
select select "Location"
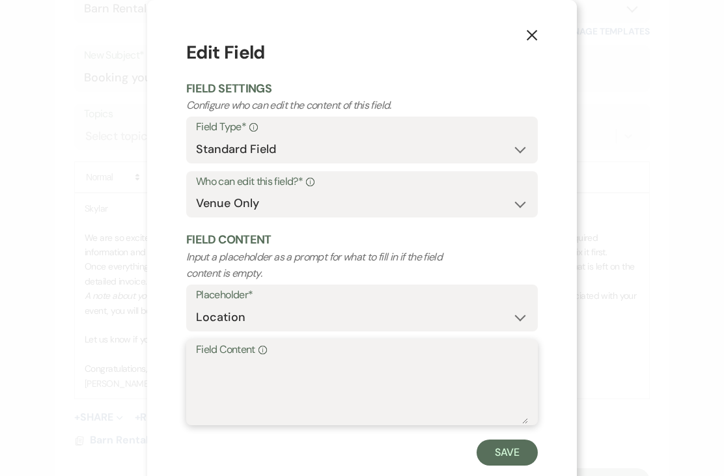
click at [342, 383] on textarea "Field Content Info" at bounding box center [362, 391] width 332 height 65
type textarea "Barn"
click at [513, 458] on button "Save" at bounding box center [506, 452] width 61 height 26
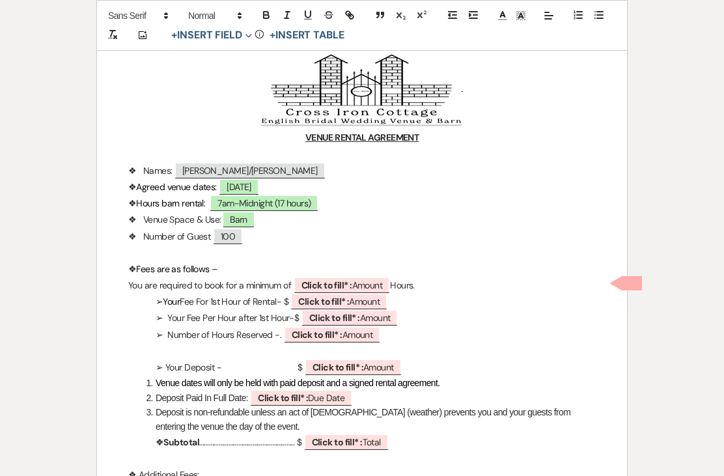
scroll to position [195, 0]
click at [352, 284] on b "Click to fill* :" at bounding box center [326, 284] width 51 height 12
select select "owner"
select select "Amount"
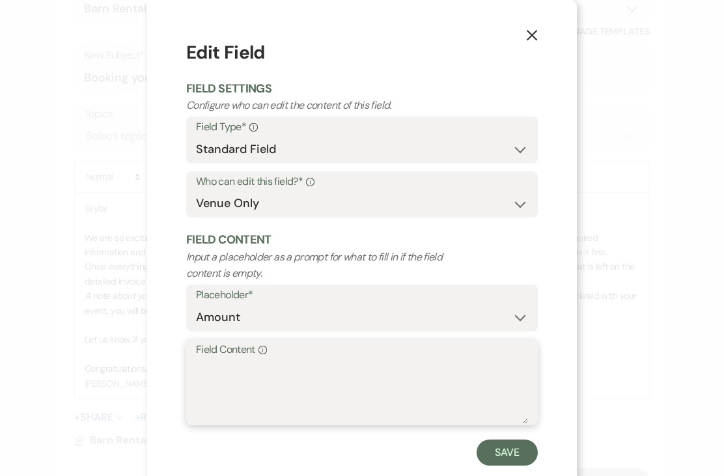
click at [420, 381] on textarea "Field Content Info" at bounding box center [362, 391] width 332 height 65
type textarea "2"
click at [519, 451] on button "Save" at bounding box center [506, 452] width 61 height 26
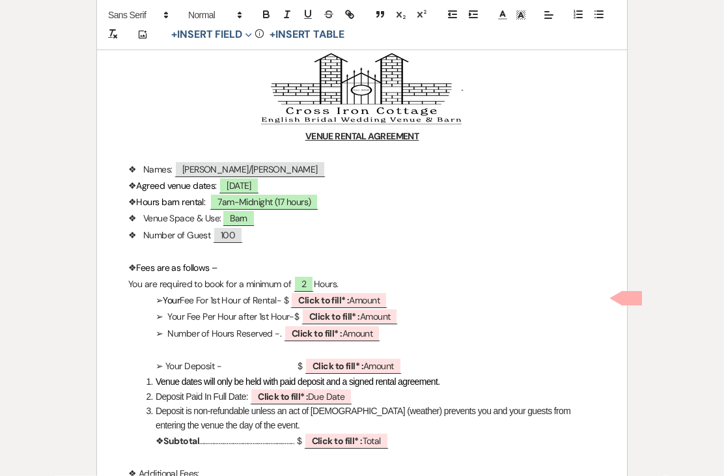
scroll to position [638, 0]
click at [349, 295] on b "Click to fill* :" at bounding box center [323, 301] width 51 height 12
select select "owner"
select select "Amount"
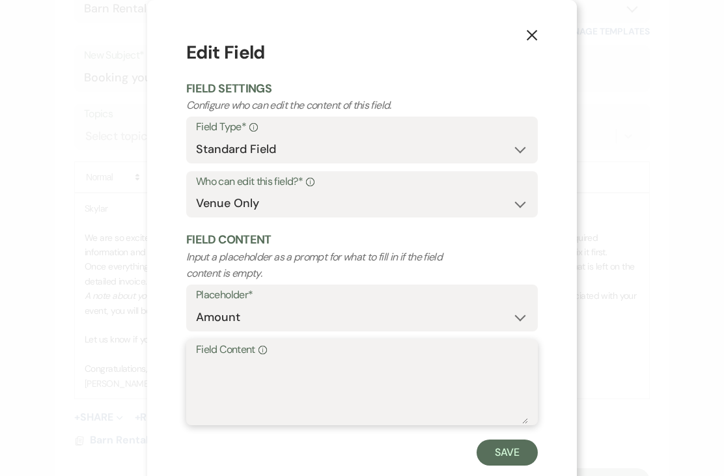
click at [418, 372] on textarea "Field Content Info" at bounding box center [362, 391] width 332 height 65
type textarea "150"
click at [508, 448] on button "Save" at bounding box center [506, 452] width 61 height 26
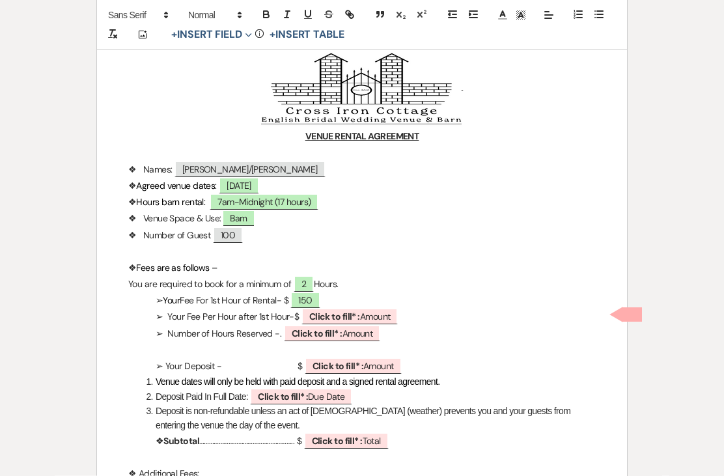
scroll to position [638, 0]
click at [314, 308] on span "Click to fill* : Amount" at bounding box center [349, 316] width 97 height 16
select select "owner"
select select "Amount"
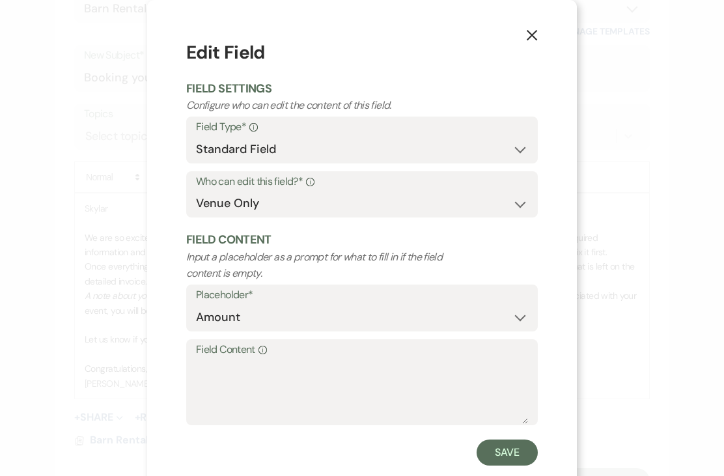
click at [537, 46] on button "X" at bounding box center [532, 35] width 90 height 70
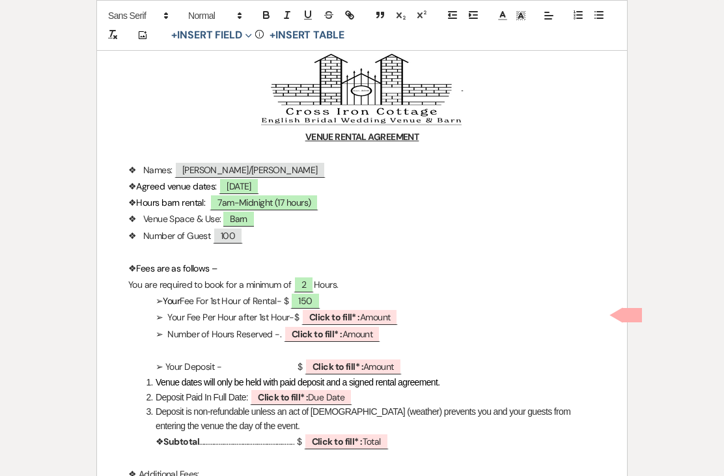
click at [319, 293] on span "150" at bounding box center [304, 300] width 29 height 16
select select "owner"
select select "Amount"
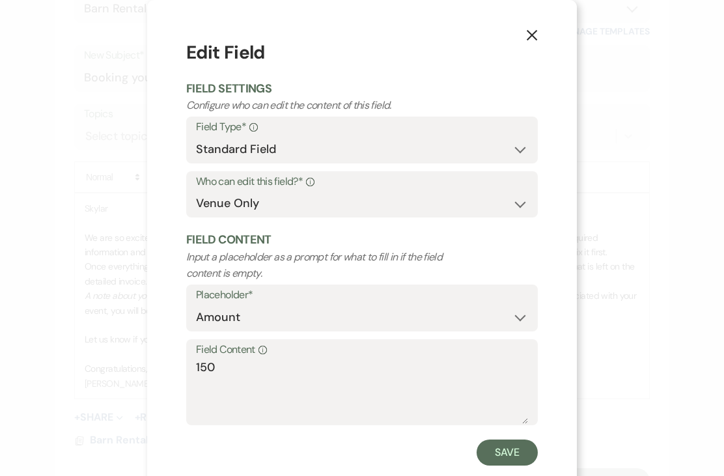
scroll to position [638, 0]
click at [253, 377] on textarea "150" at bounding box center [362, 391] width 332 height 65
type textarea "150.00"
click at [514, 455] on button "Save" at bounding box center [506, 452] width 61 height 26
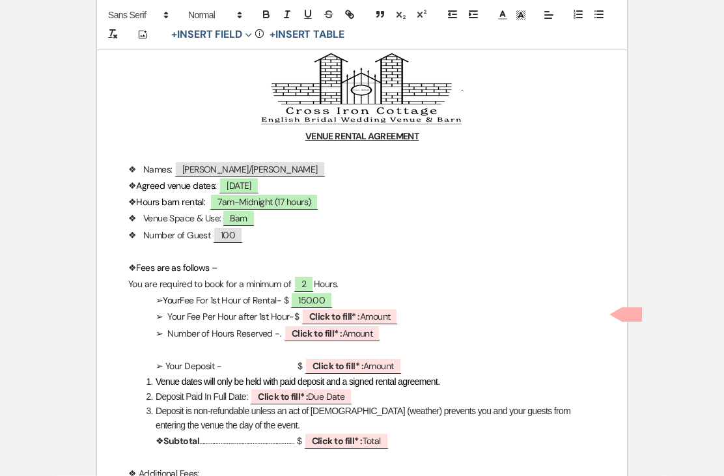
scroll to position [638, 0]
click at [352, 313] on b "Click to fill* :" at bounding box center [334, 317] width 51 height 12
select select "owner"
select select "Amount"
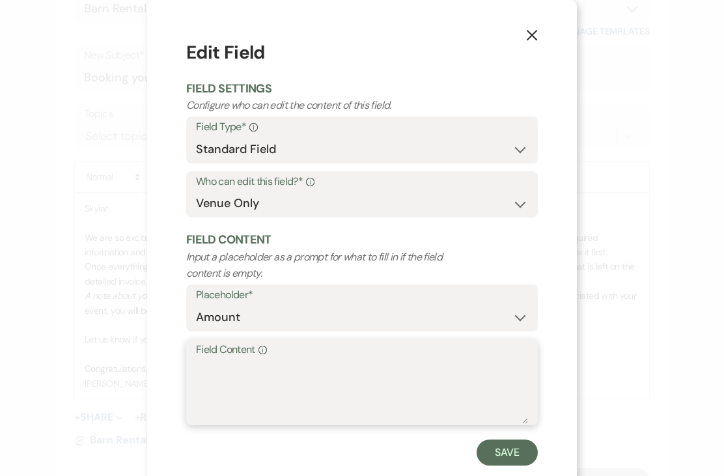
click at [239, 370] on textarea "Field Content Info" at bounding box center [362, 391] width 332 height 65
type textarea "150.00"
click at [508, 463] on button "Save" at bounding box center [506, 452] width 61 height 26
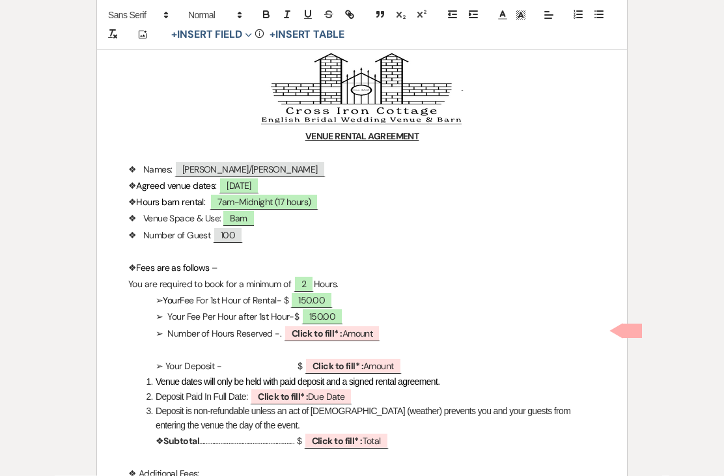
scroll to position [638, 0]
click at [332, 318] on span "150.00" at bounding box center [322, 316] width 42 height 16
select select "owner"
select select "Amount"
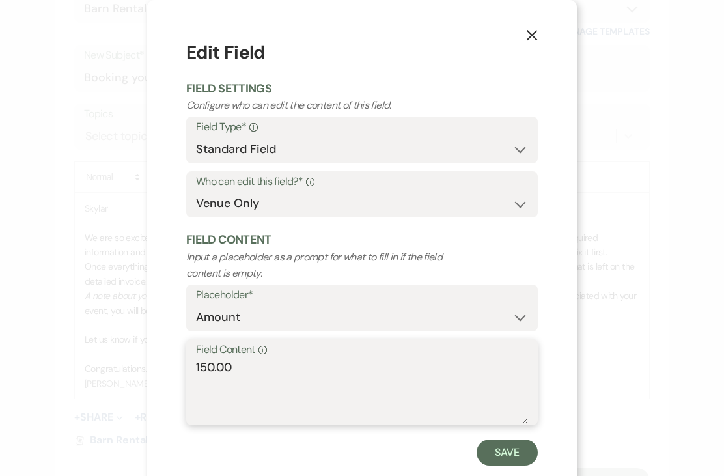
click at [353, 399] on textarea "150.00" at bounding box center [362, 391] width 332 height 65
type textarea "1"
type textarea "50.00"
click at [519, 461] on button "Save" at bounding box center [506, 452] width 61 height 26
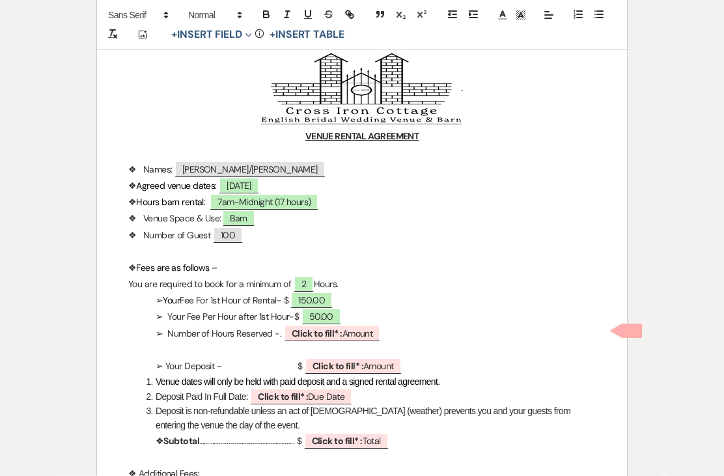
scroll to position [638, 0]
click at [353, 338] on span "Click to fill* : Amount" at bounding box center [332, 333] width 97 height 16
select select "owner"
select select "Amount"
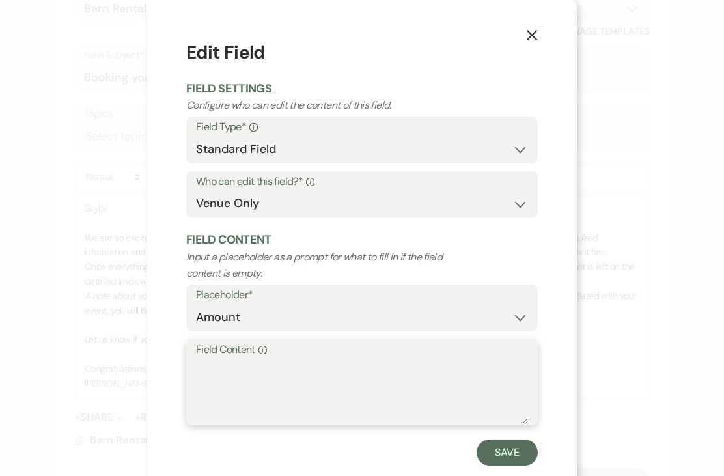
click at [330, 392] on textarea "Field Content Info" at bounding box center [362, 391] width 332 height 65
type textarea "17"
click at [511, 456] on button "Save" at bounding box center [506, 452] width 61 height 26
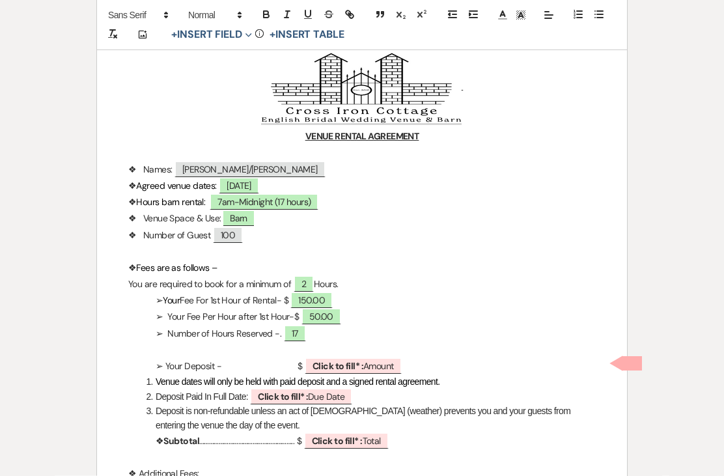
scroll to position [638, 0]
click at [353, 361] on b "Click to fill* :" at bounding box center [337, 366] width 51 height 12
select select "owner"
select select "Amount"
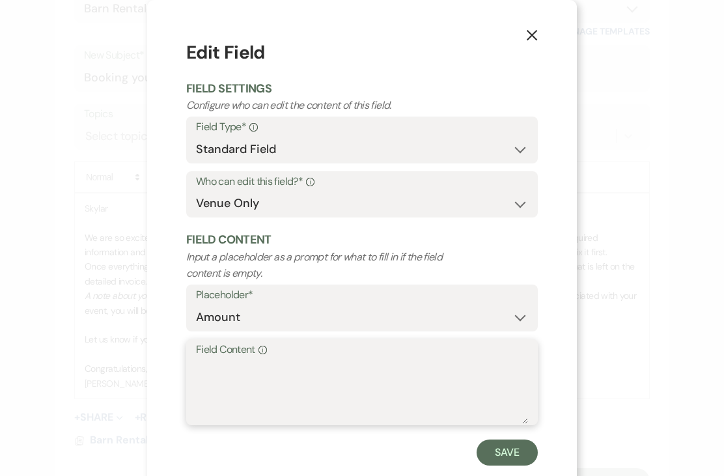
click at [351, 388] on textarea "Field Content Info" at bounding box center [362, 391] width 332 height 65
type textarea "150.00"
click at [511, 450] on button "Save" at bounding box center [506, 452] width 61 height 26
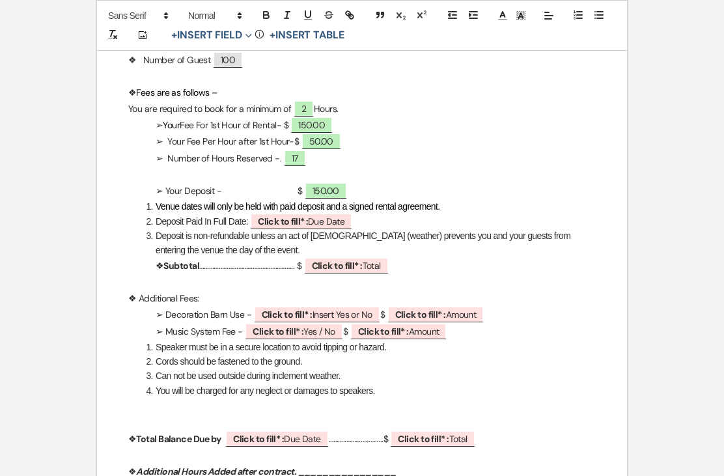
scroll to position [373, 0]
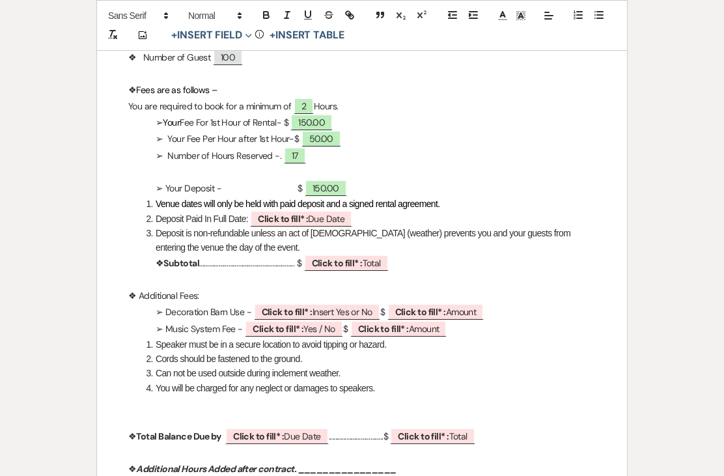
click at [307, 214] on b "Click to fill* :" at bounding box center [283, 219] width 50 height 12
select select "owner"
select select "custom_placeholder"
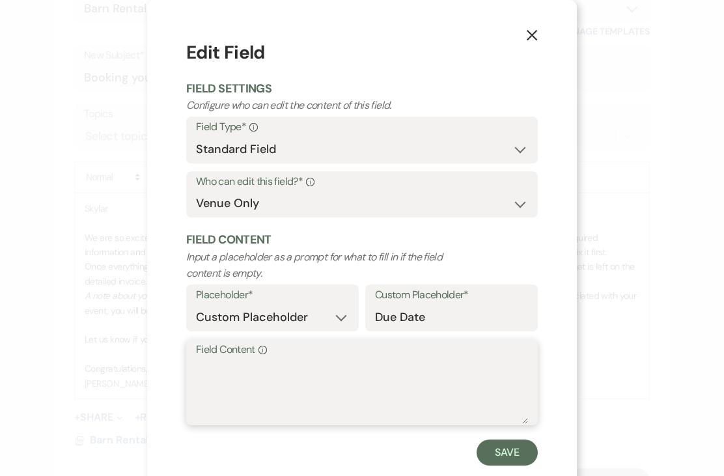
click at [336, 374] on textarea "Field Content Info" at bounding box center [362, 391] width 332 height 65
type textarea "[DATE]"
click at [508, 448] on button "Save" at bounding box center [506, 452] width 61 height 26
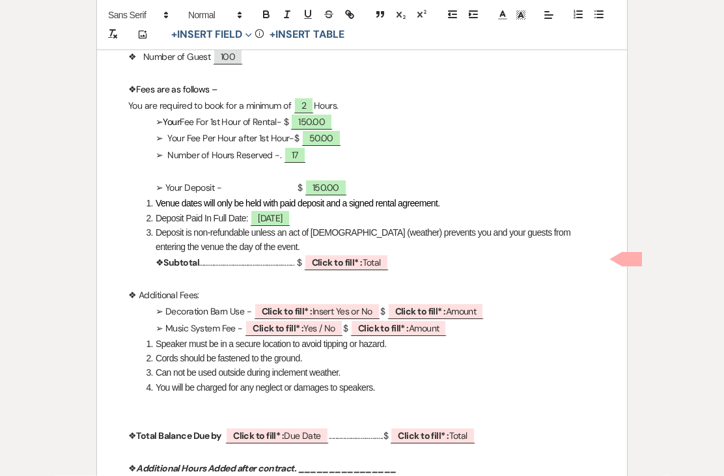
scroll to position [638, 0]
click at [348, 263] on b "Click to fill* :" at bounding box center [337, 263] width 51 height 12
select select "owner"
select select "Total"
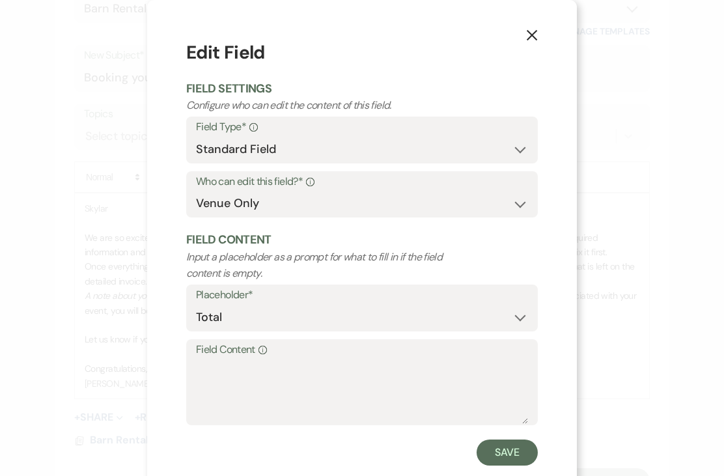
click at [519, 38] on button "X" at bounding box center [532, 35] width 90 height 70
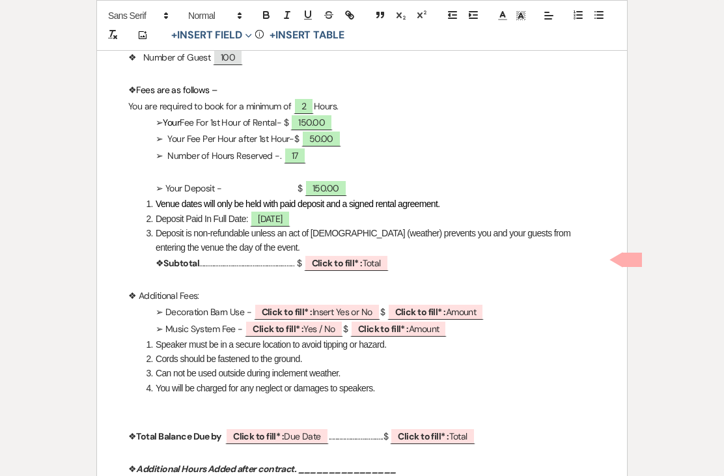
click at [244, 260] on p "❖ Subtotal ………………………………………………….. $ ﻿ Click to fill* : Total ﻿" at bounding box center [361, 263] width 467 height 16
click at [211, 264] on p "❖ Subtotal ………………………………………………….. $ ﻿ Click to fill* : Total ﻿" at bounding box center [361, 263] width 467 height 16
click at [414, 257] on b "Click to fill* :" at bounding box center [397, 263] width 51 height 12
select select "owner"
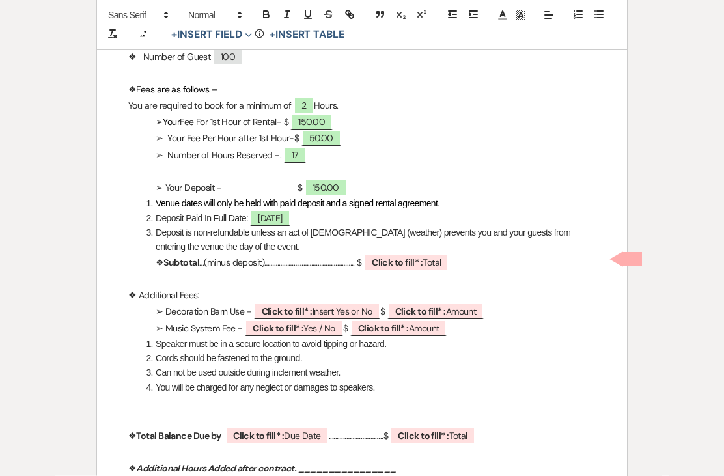
select select "Total"
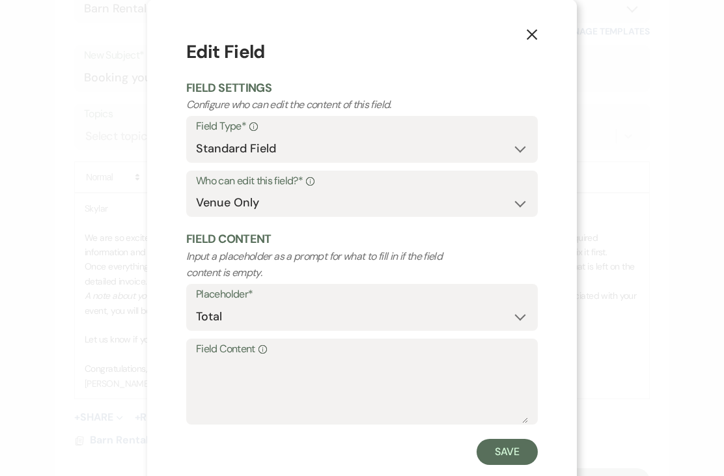
scroll to position [638, 0]
click at [345, 380] on textarea "Field Content Info" at bounding box center [362, 391] width 332 height 65
type textarea "800.00"
click at [502, 457] on button "Save" at bounding box center [506, 452] width 61 height 26
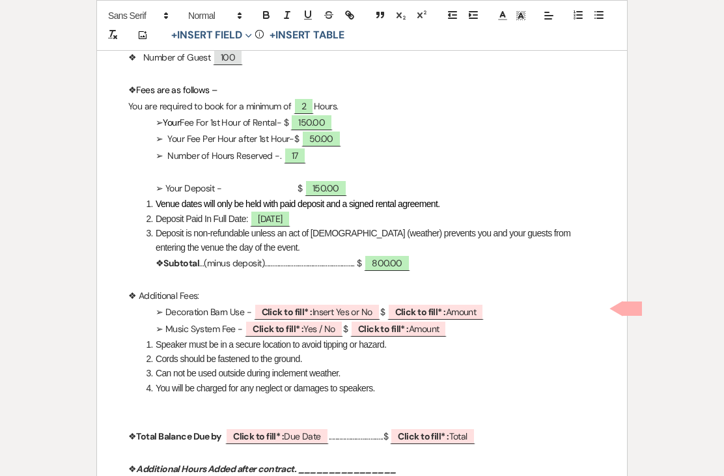
click at [324, 304] on span "Click to fill* : Insert Yes or No" at bounding box center [317, 311] width 126 height 16
select select "owner"
select select "custom_placeholder"
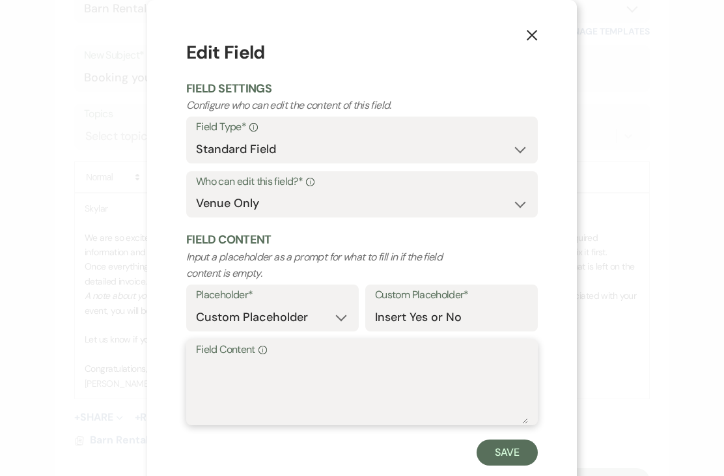
click at [412, 407] on textarea "Field Content Info" at bounding box center [362, 391] width 332 height 65
type textarea "Yes"
click at [515, 458] on button "Save" at bounding box center [506, 452] width 61 height 26
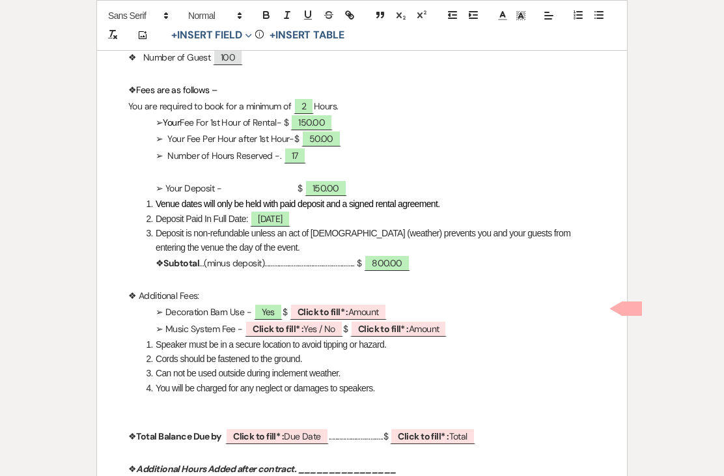
click at [348, 308] on b "Click to fill* :" at bounding box center [322, 312] width 51 height 12
select select "owner"
select select "Amount"
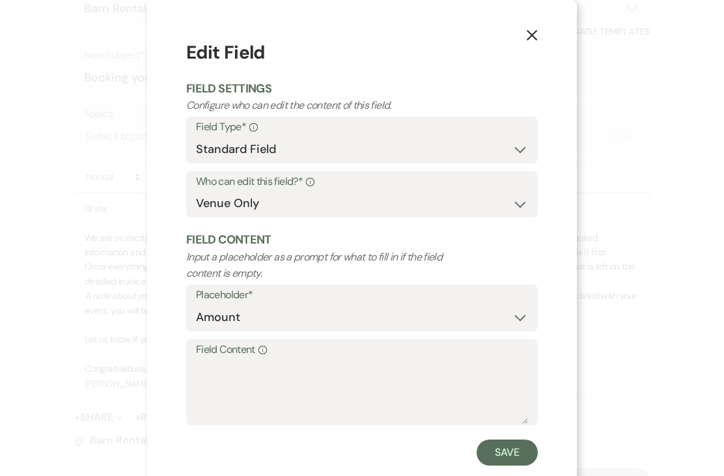
scroll to position [461, 0]
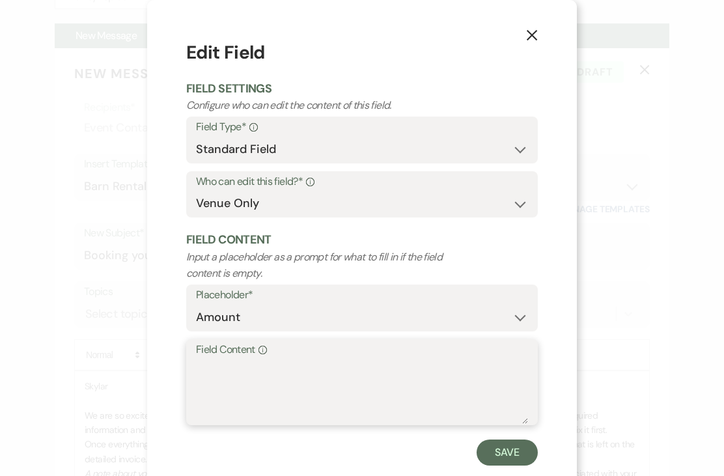
click at [414, 398] on textarea "Field Content Info" at bounding box center [362, 391] width 332 height 65
type textarea "100.00"
click at [517, 453] on button "Save" at bounding box center [506, 452] width 61 height 26
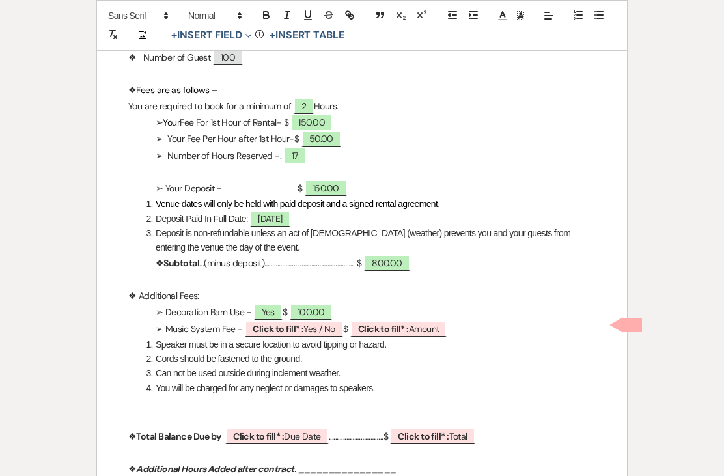
click at [280, 431] on b "Click to fill* :" at bounding box center [258, 436] width 51 height 12
select select "owner"
select select "custom_placeholder"
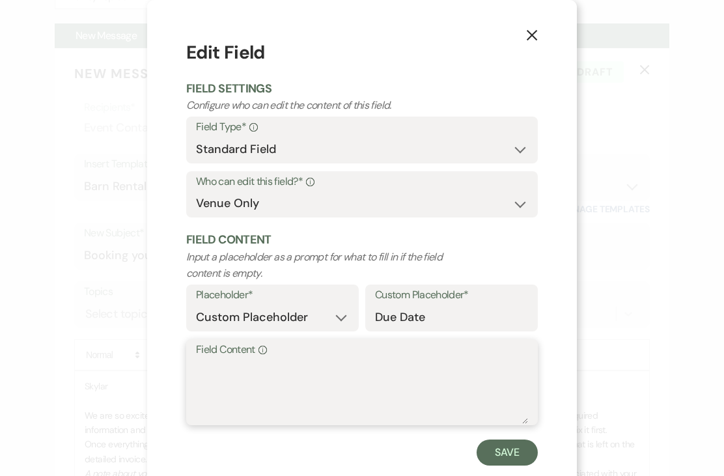
click at [247, 399] on textarea "Field Content Info" at bounding box center [362, 391] width 332 height 65
click at [227, 373] on textarea "[DATE]" at bounding box center [362, 391] width 332 height 65
type textarea "[DATE]"
click at [343, 371] on textarea "[DATE]" at bounding box center [362, 391] width 332 height 65
click at [512, 456] on button "Save" at bounding box center [506, 452] width 61 height 26
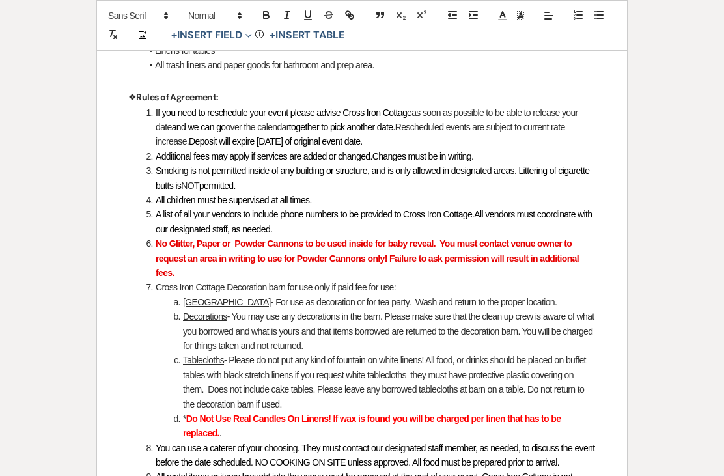
scroll to position [884, 0]
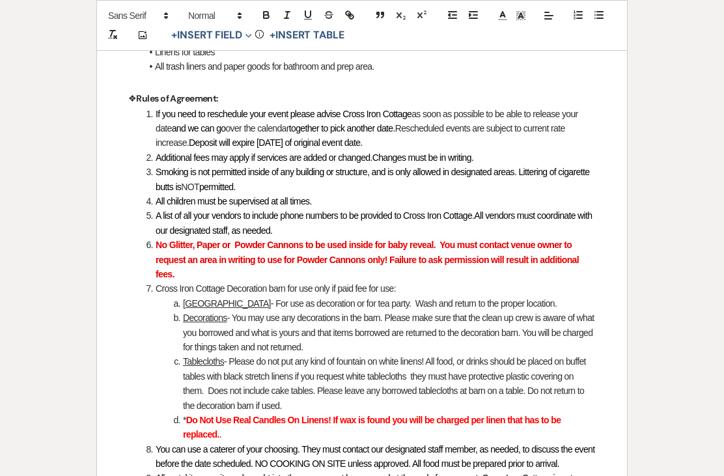
click at [303, 178] on li "Smoking is not permitted inside of any building or structure, and is only allow…" at bounding box center [368, 179] width 453 height 29
